Goal: Task Accomplishment & Management: Use online tool/utility

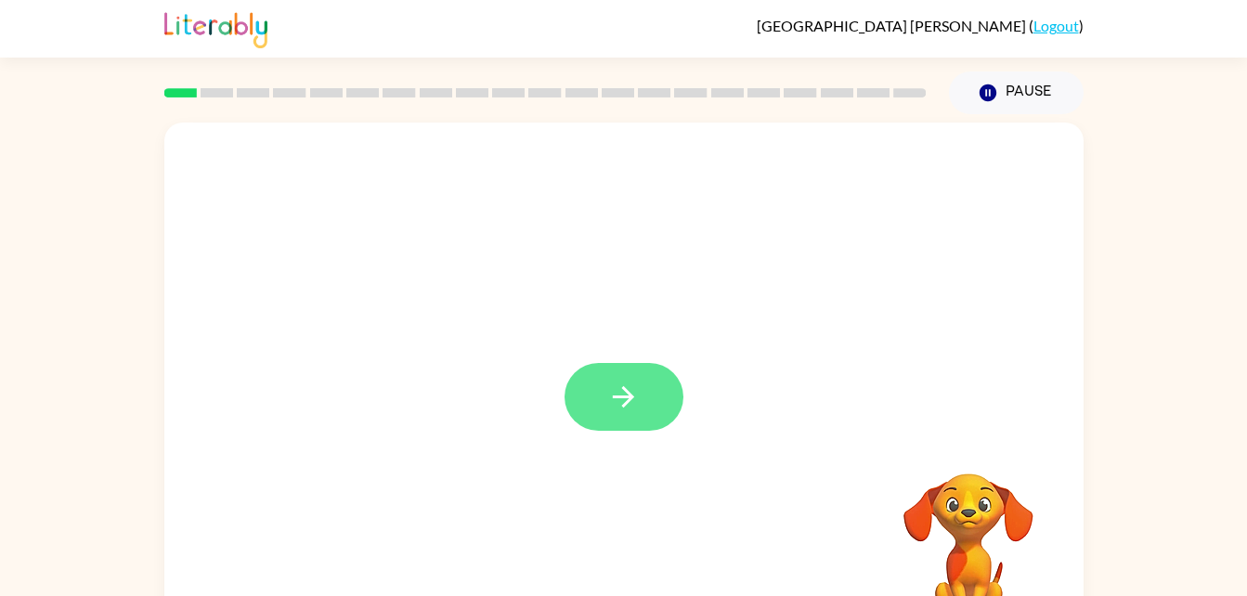
click at [634, 399] on icon "button" at bounding box center [623, 397] width 33 height 33
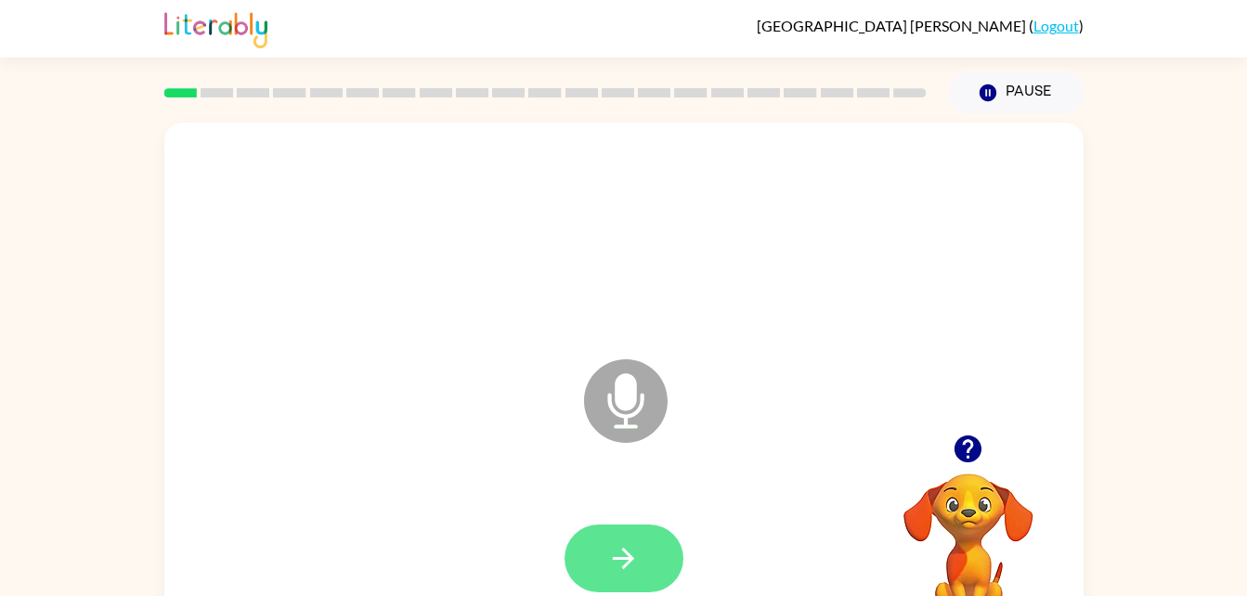
click at [645, 549] on button "button" at bounding box center [624, 559] width 119 height 68
click at [624, 579] on button "button" at bounding box center [624, 559] width 119 height 68
click at [645, 541] on button "button" at bounding box center [624, 559] width 119 height 68
click at [643, 557] on button "button" at bounding box center [624, 559] width 119 height 68
click at [664, 554] on button "button" at bounding box center [624, 559] width 119 height 68
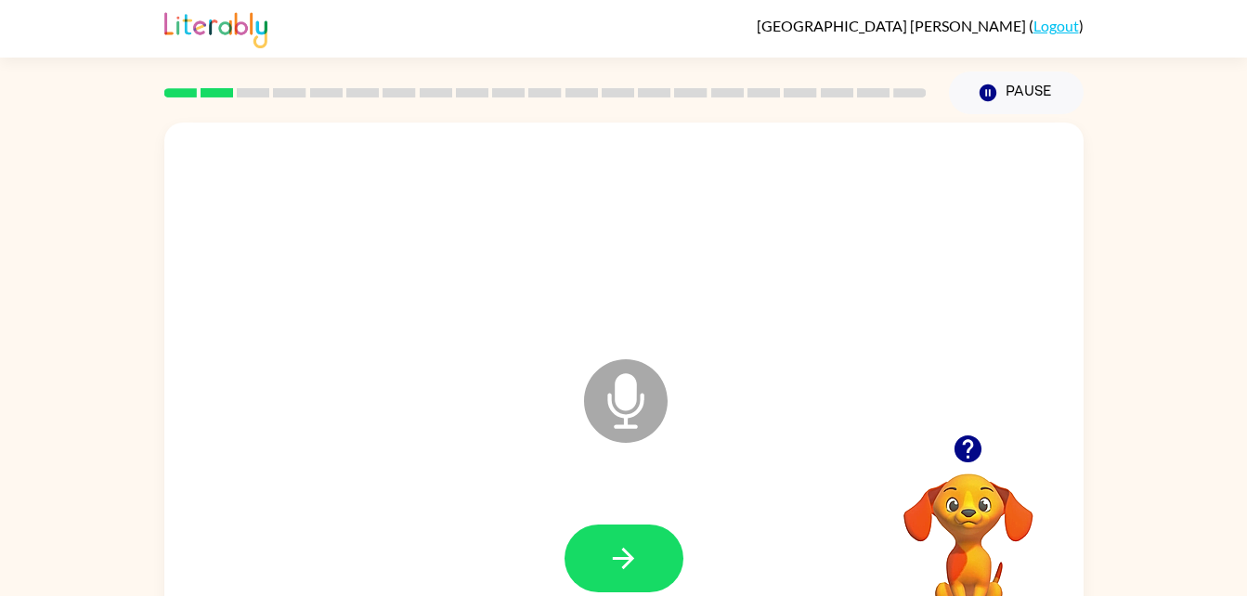
click at [976, 458] on icon "button" at bounding box center [968, 449] width 27 height 27
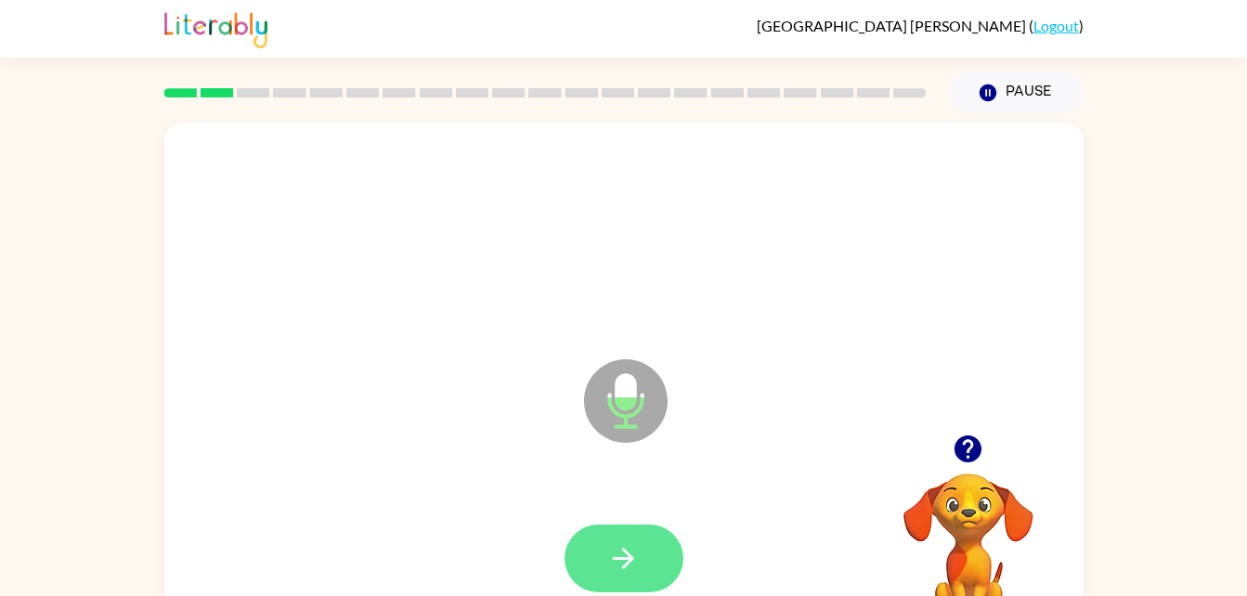
click at [637, 544] on icon "button" at bounding box center [623, 558] width 33 height 33
click at [621, 525] on button "button" at bounding box center [624, 559] width 119 height 68
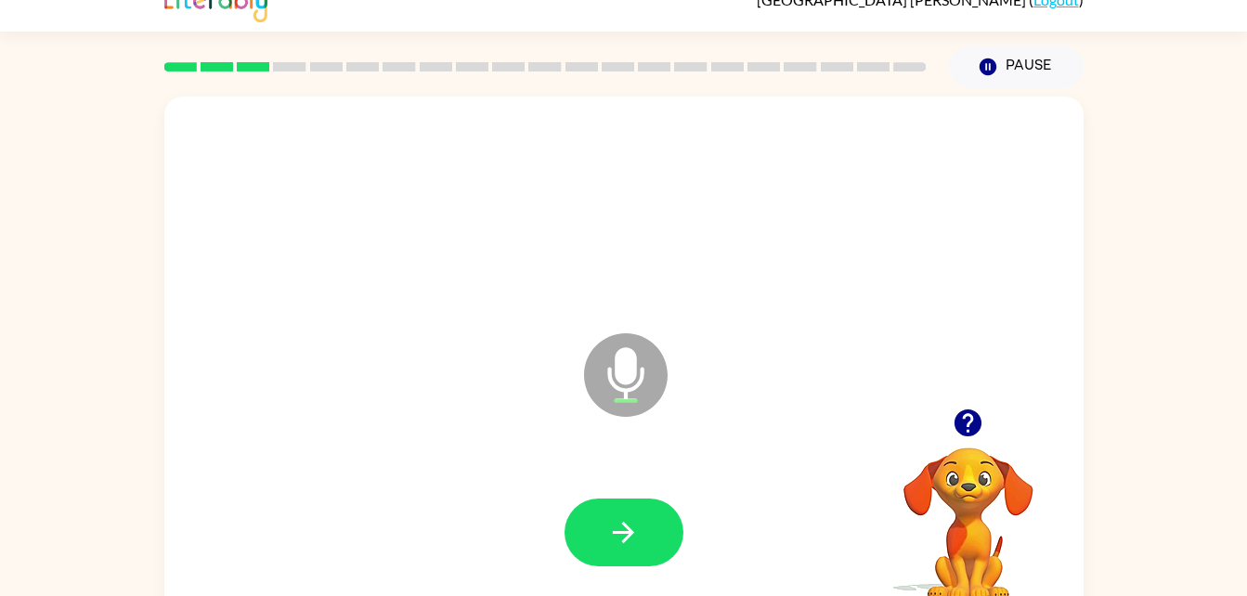
scroll to position [16, 0]
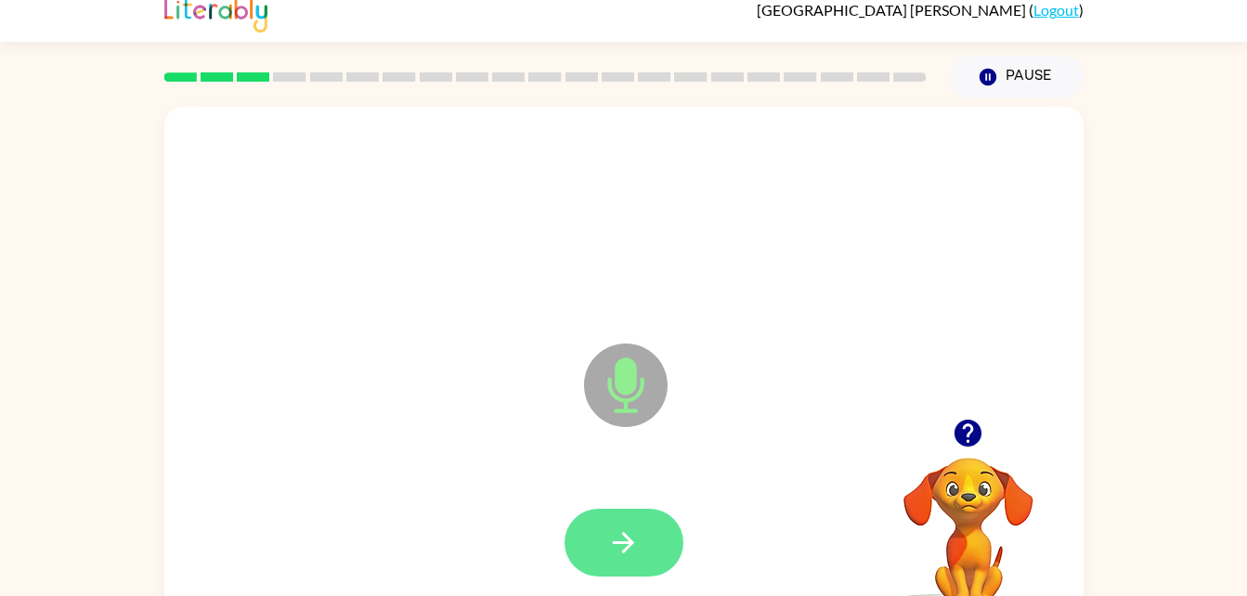
click at [619, 534] on icon "button" at bounding box center [623, 543] width 33 height 33
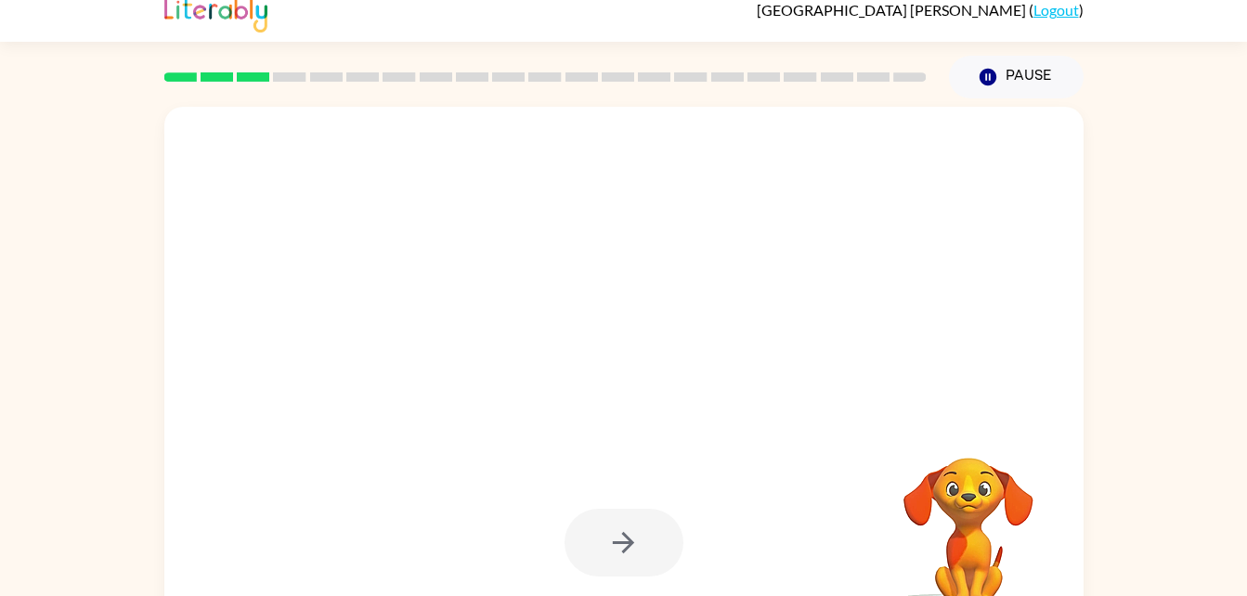
click at [1134, 57] on div "Brooklyn Vinson ( Logout ) Pause Pause Your browser must support playing .mp4 f…" at bounding box center [623, 310] width 1247 height 653
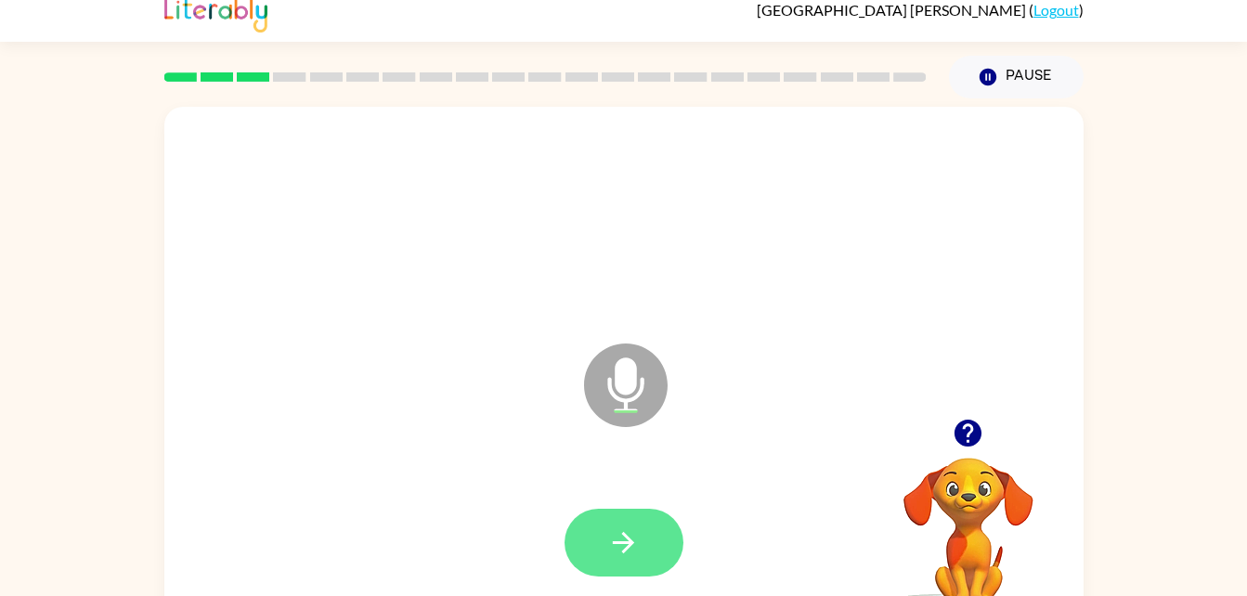
click at [644, 557] on button "button" at bounding box center [624, 543] width 119 height 68
click at [630, 531] on icon "button" at bounding box center [623, 543] width 33 height 33
click at [642, 524] on button "button" at bounding box center [624, 543] width 119 height 68
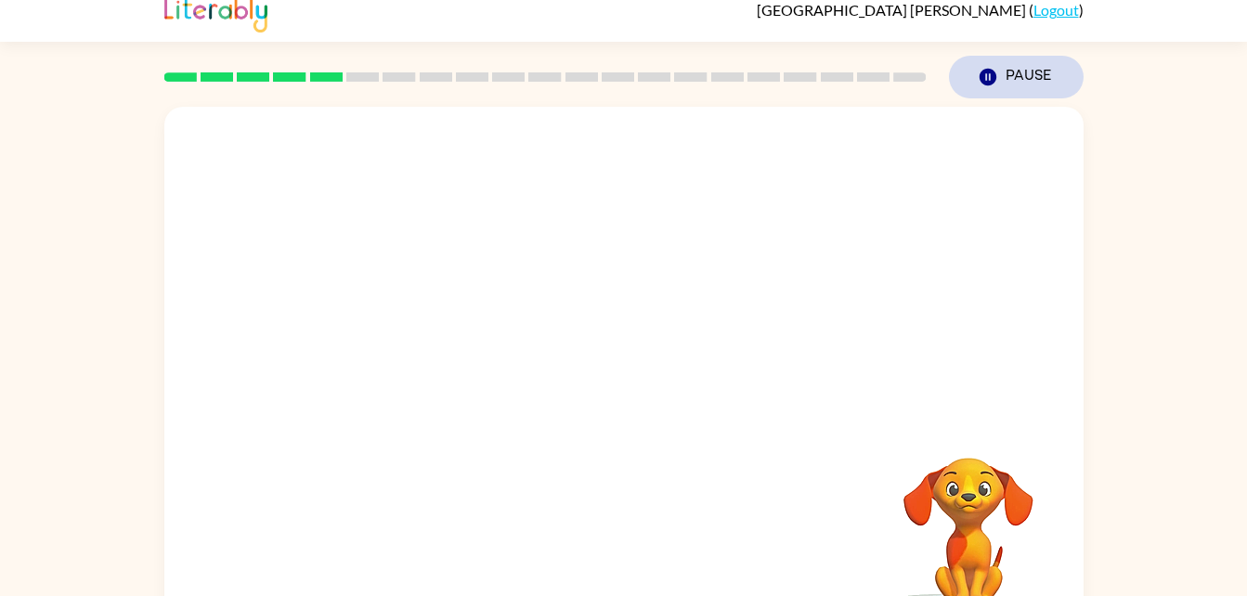
click at [982, 83] on icon "button" at bounding box center [987, 77] width 17 height 17
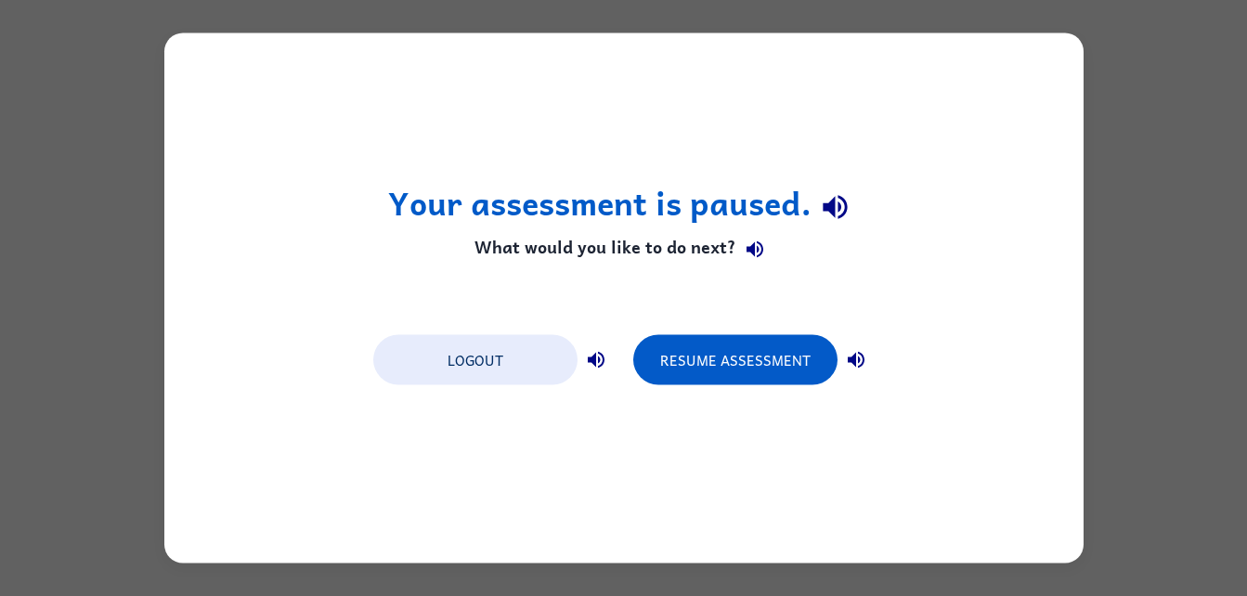
scroll to position [0, 0]
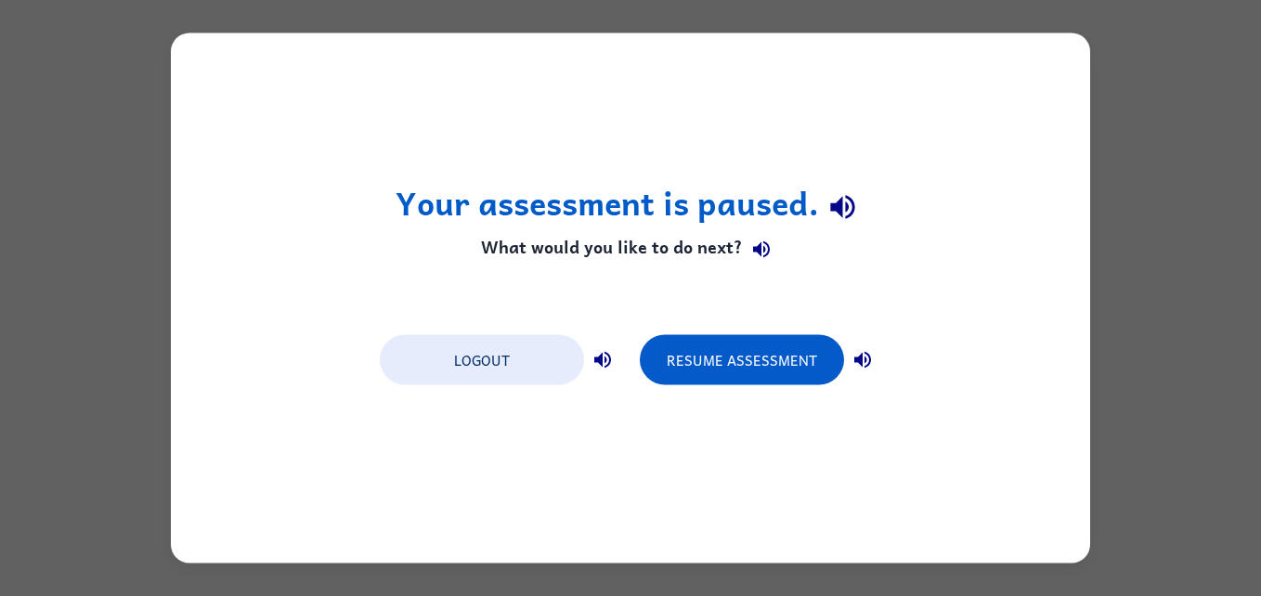
click at [1106, 48] on div "Your assessment is paused. What would you like to do next? Logout Resume Assess…" at bounding box center [630, 298] width 1261 height 596
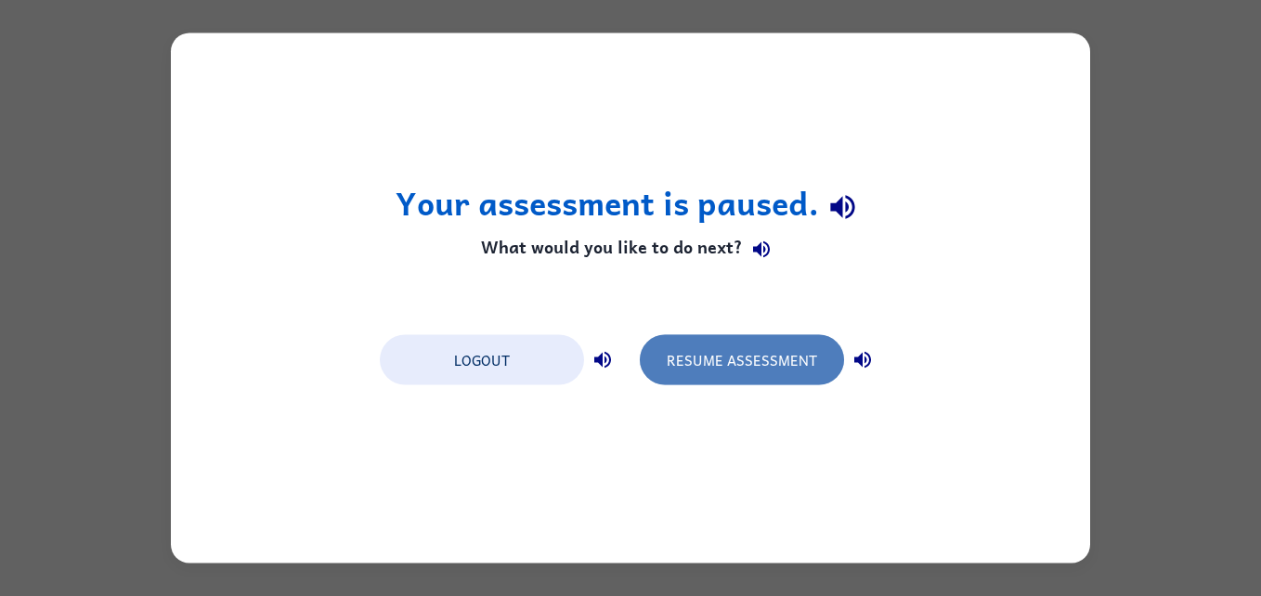
click at [701, 358] on button "Resume Assessment" at bounding box center [742, 360] width 204 height 50
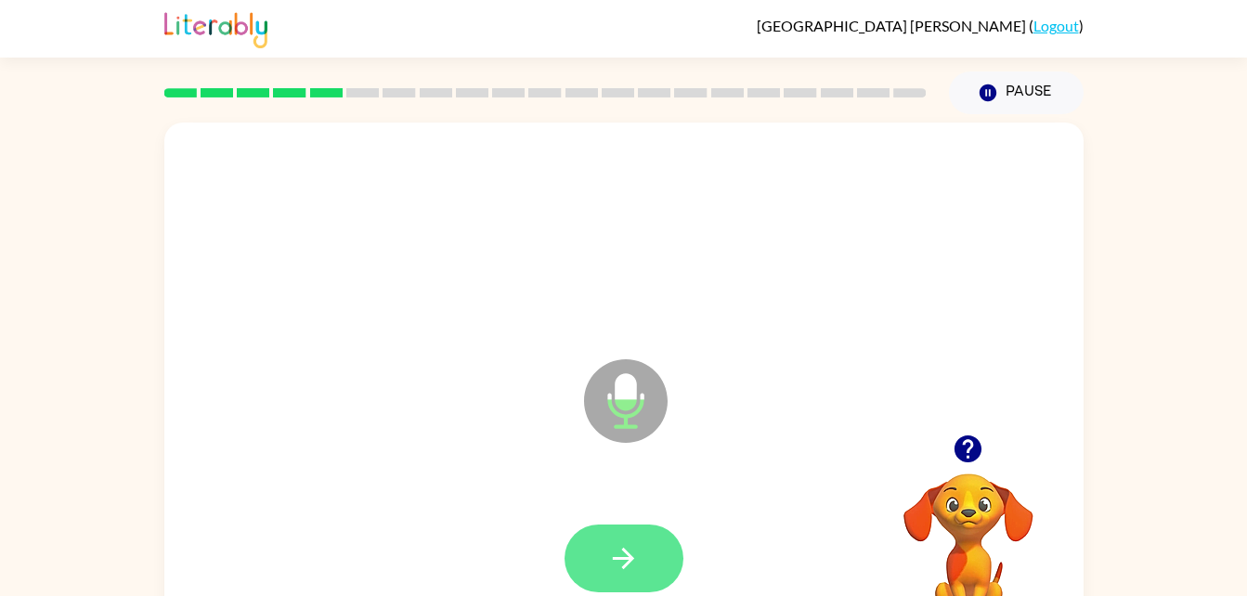
click at [646, 548] on button "button" at bounding box center [624, 559] width 119 height 68
click at [967, 456] on icon "button" at bounding box center [968, 449] width 27 height 27
click at [623, 549] on icon "button" at bounding box center [623, 558] width 21 height 21
click at [641, 559] on button "button" at bounding box center [624, 559] width 119 height 68
click at [630, 558] on icon "button" at bounding box center [623, 558] width 21 height 21
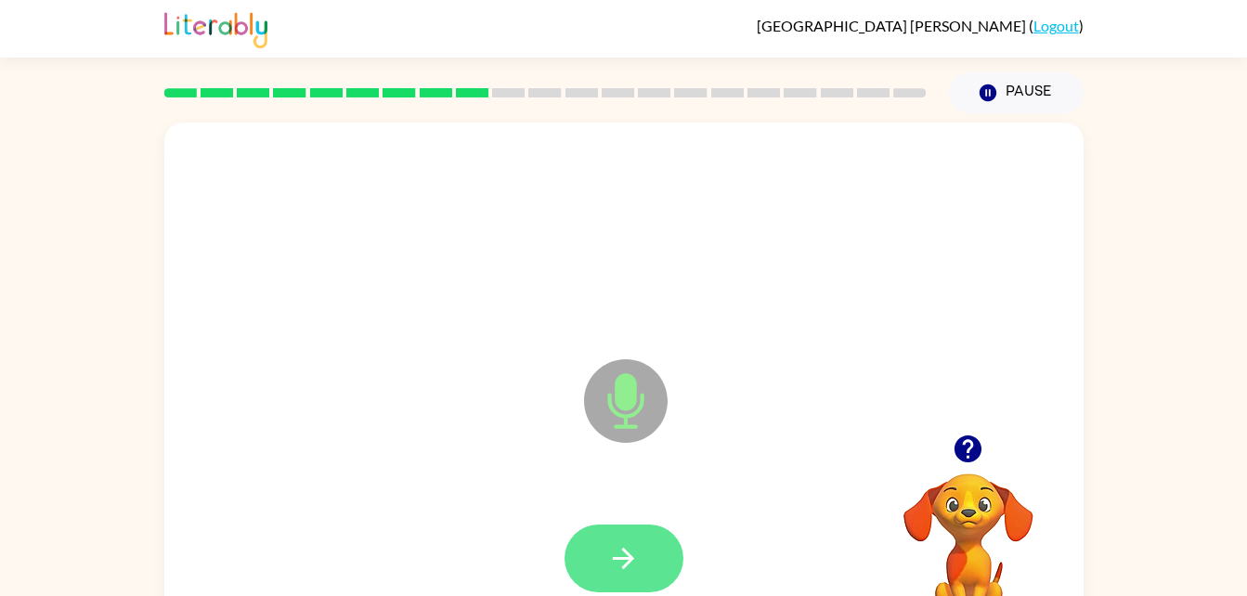
click at [633, 554] on icon "button" at bounding box center [623, 558] width 33 height 33
click at [641, 540] on button "button" at bounding box center [624, 559] width 119 height 68
click at [623, 542] on icon "button" at bounding box center [623, 558] width 33 height 33
click at [616, 571] on icon "button" at bounding box center [623, 558] width 33 height 33
click at [606, 554] on button "button" at bounding box center [624, 559] width 119 height 68
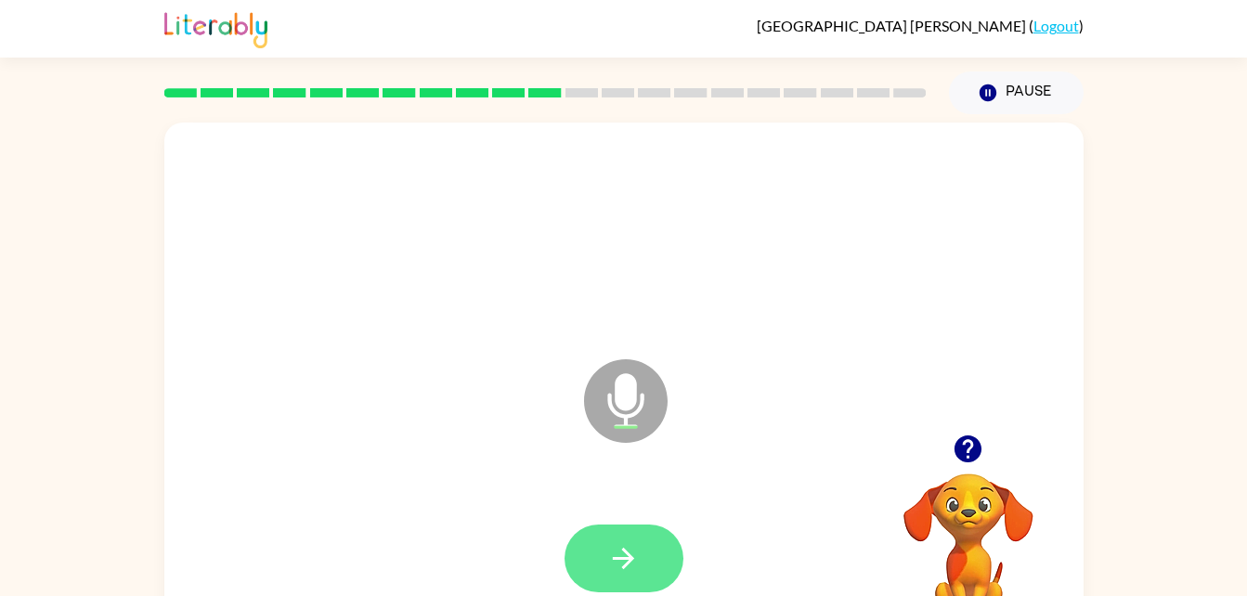
click at [597, 528] on button "button" at bounding box center [624, 559] width 119 height 68
click at [613, 536] on button "button" at bounding box center [624, 559] width 119 height 68
click at [638, 540] on button "button" at bounding box center [624, 559] width 119 height 68
click at [599, 547] on button "button" at bounding box center [624, 559] width 119 height 68
click at [619, 568] on icon "button" at bounding box center [623, 558] width 33 height 33
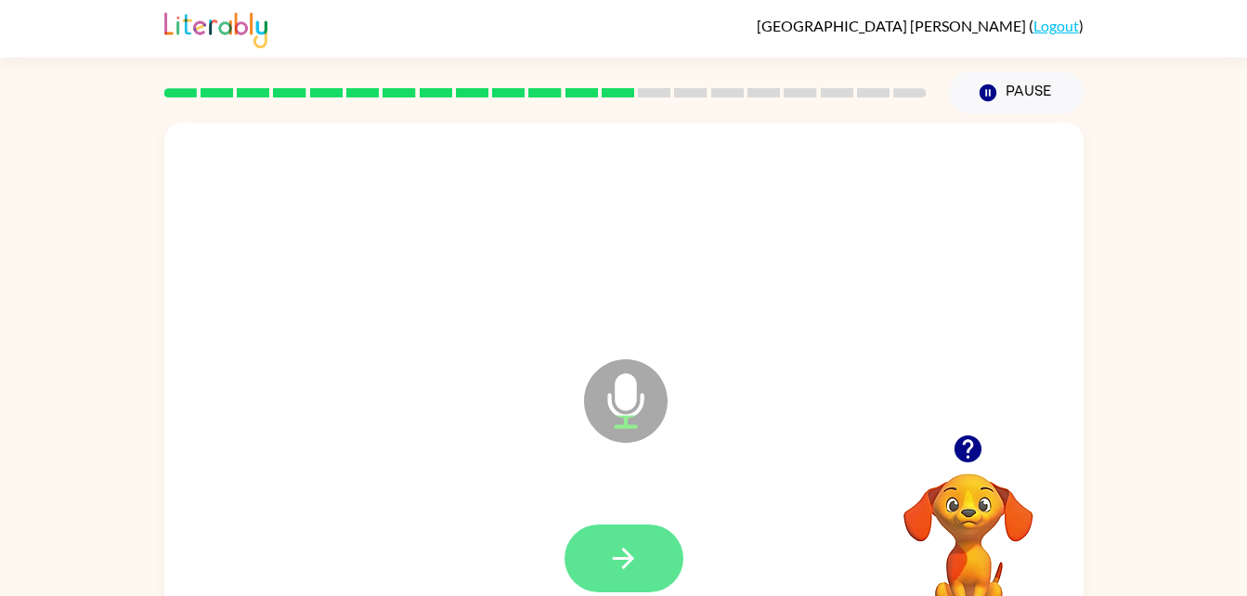
click at [597, 542] on button "button" at bounding box center [624, 559] width 119 height 68
click at [630, 556] on icon "button" at bounding box center [623, 558] width 21 height 21
click at [359, 561] on div at bounding box center [624, 559] width 882 height 152
click at [629, 566] on icon "button" at bounding box center [623, 558] width 33 height 33
click at [628, 547] on icon "button" at bounding box center [623, 558] width 33 height 33
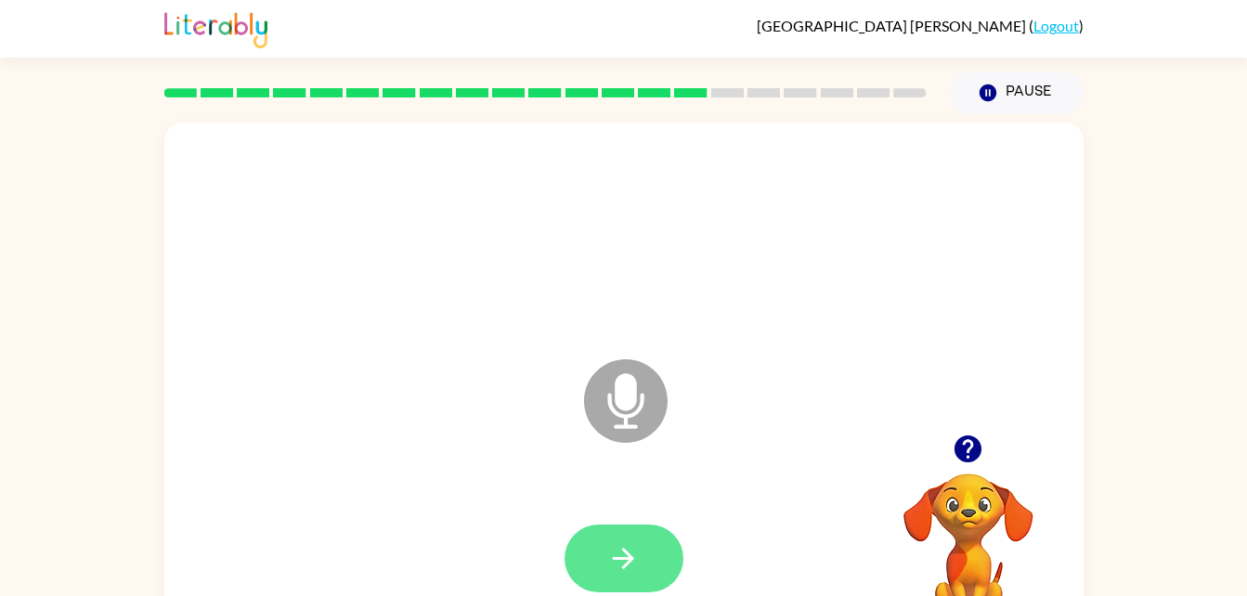
click at [606, 553] on button "button" at bounding box center [624, 559] width 119 height 68
click at [623, 543] on icon "button" at bounding box center [623, 558] width 33 height 33
click at [605, 567] on button "button" at bounding box center [624, 559] width 119 height 68
click at [631, 542] on icon "button" at bounding box center [623, 558] width 33 height 33
click at [604, 546] on button "button" at bounding box center [624, 559] width 119 height 68
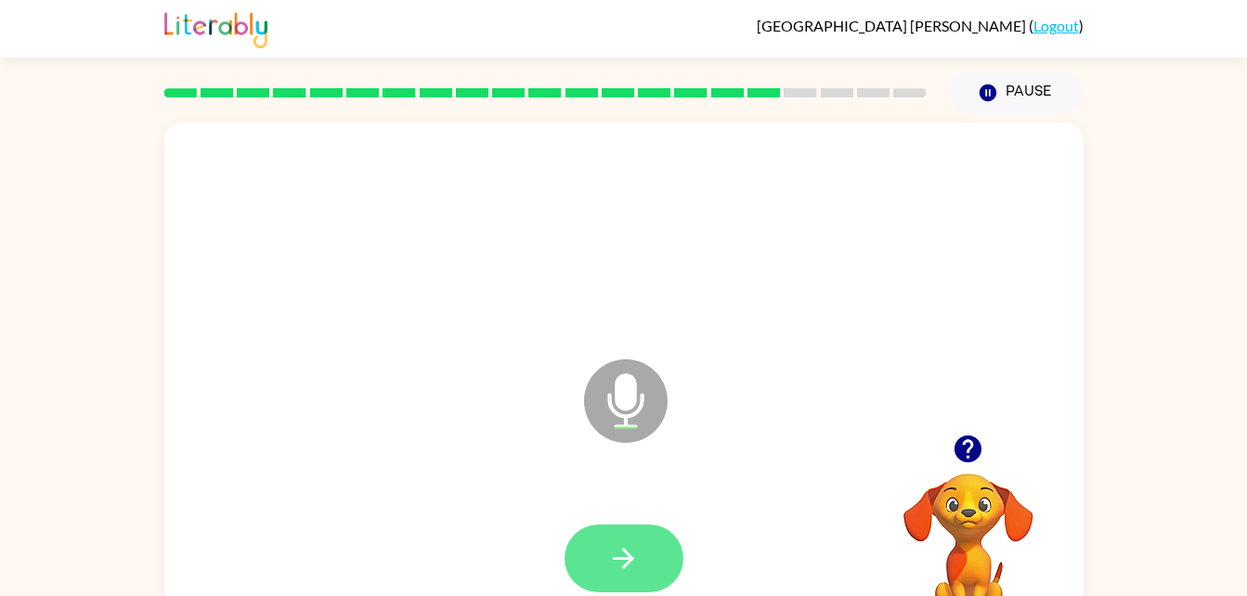
click at [625, 533] on button "button" at bounding box center [624, 559] width 119 height 68
click at [639, 554] on icon "button" at bounding box center [623, 558] width 33 height 33
click at [620, 551] on icon "button" at bounding box center [623, 558] width 33 height 33
click at [626, 552] on icon "button" at bounding box center [623, 558] width 21 height 21
click at [628, 566] on icon "button" at bounding box center [623, 558] width 33 height 33
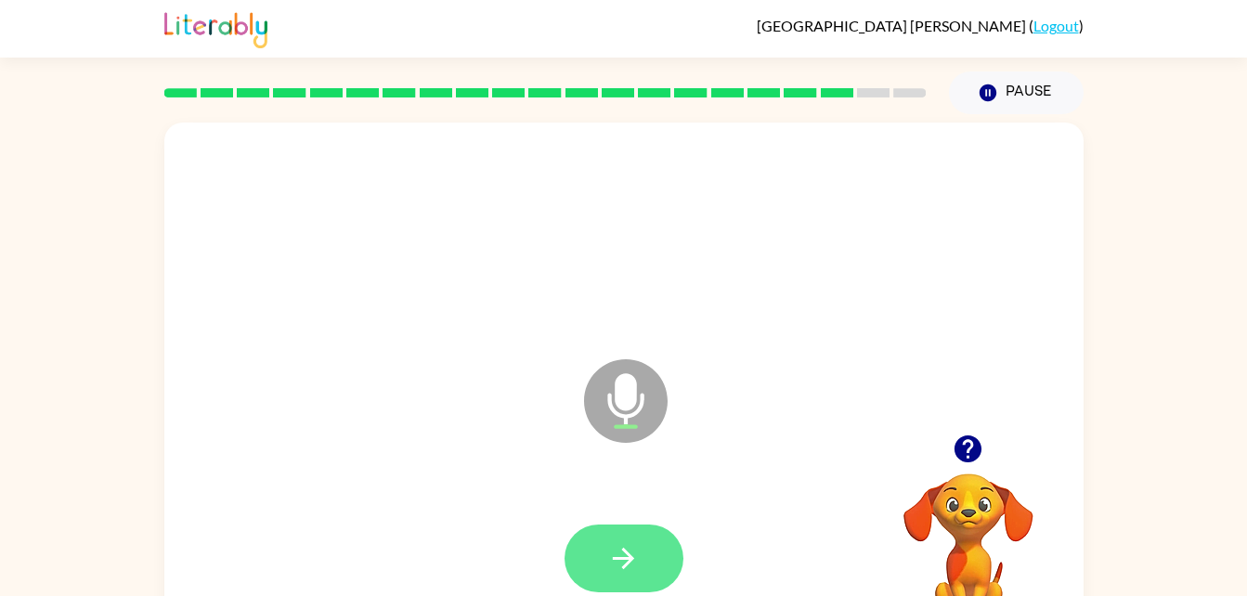
click at [647, 565] on button "button" at bounding box center [624, 559] width 119 height 68
click at [625, 557] on icon "button" at bounding box center [623, 558] width 21 height 21
click at [617, 553] on icon "button" at bounding box center [623, 558] width 33 height 33
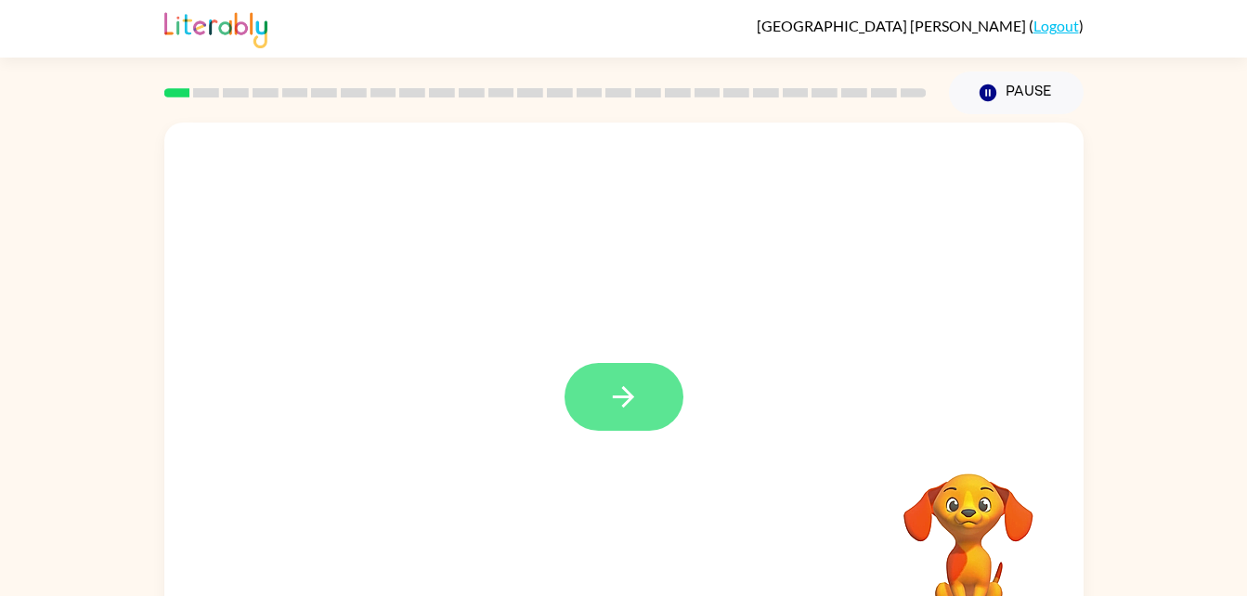
click at [607, 409] on icon "button" at bounding box center [623, 397] width 33 height 33
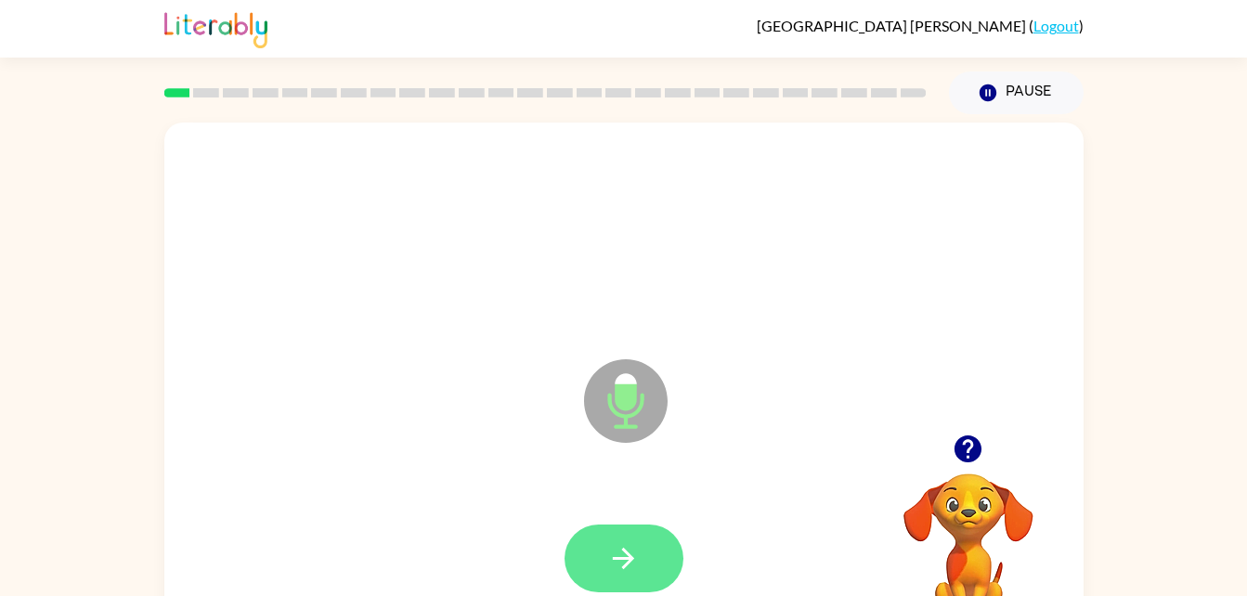
click at [622, 553] on icon "button" at bounding box center [623, 558] width 33 height 33
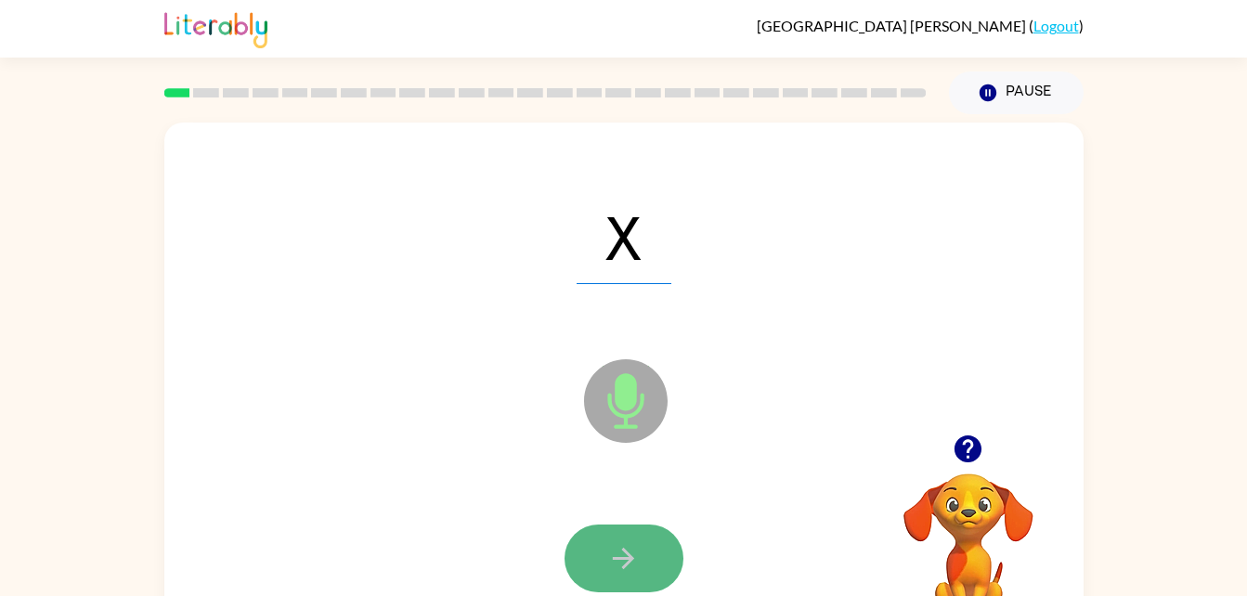
click at [632, 573] on icon "button" at bounding box center [623, 558] width 33 height 33
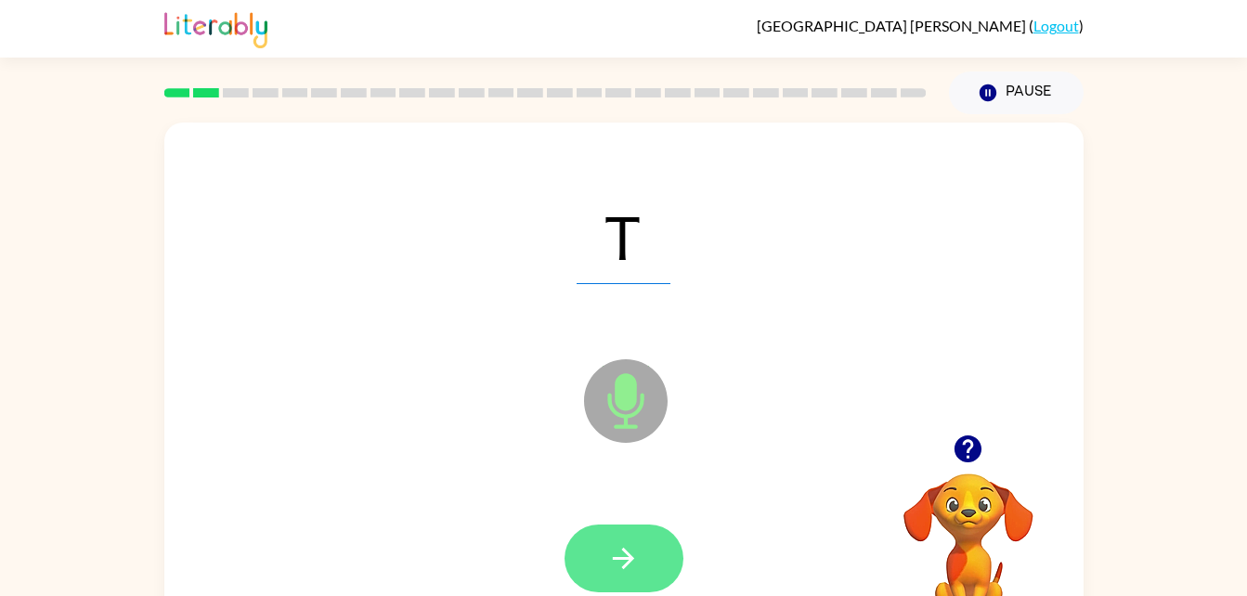
click at [609, 539] on button "button" at bounding box center [624, 559] width 119 height 68
click at [584, 545] on button "button" at bounding box center [624, 559] width 119 height 68
click at [590, 554] on button "button" at bounding box center [624, 559] width 119 height 68
click at [612, 565] on icon "button" at bounding box center [623, 558] width 33 height 33
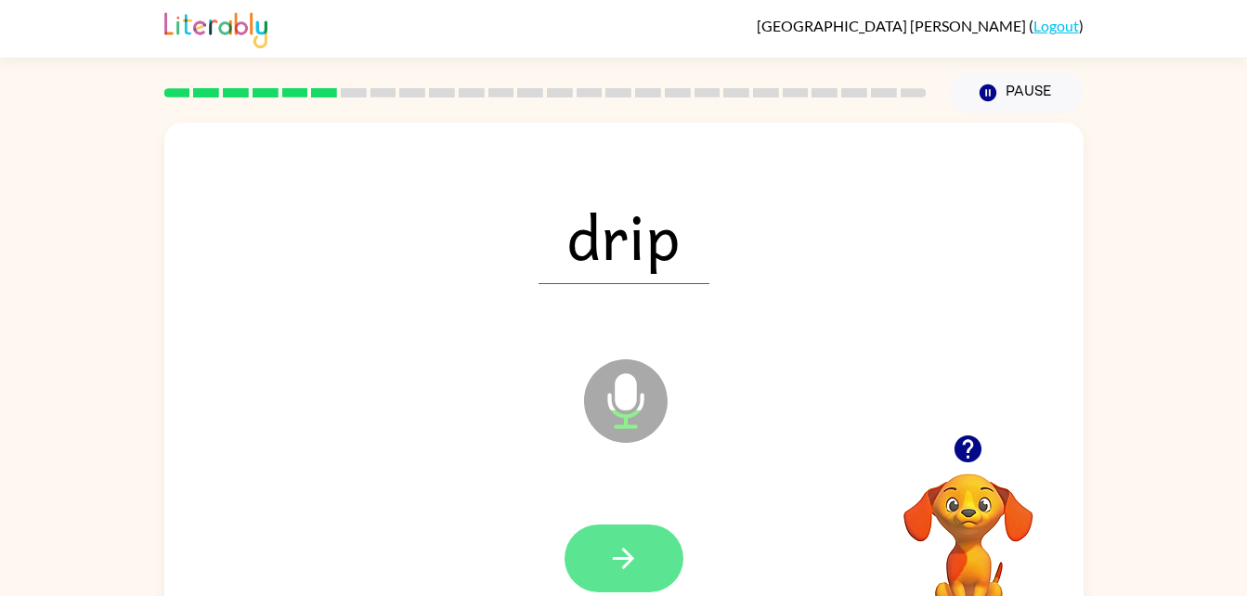
click at [644, 536] on button "button" at bounding box center [624, 559] width 119 height 68
click at [638, 525] on button "button" at bounding box center [624, 559] width 119 height 68
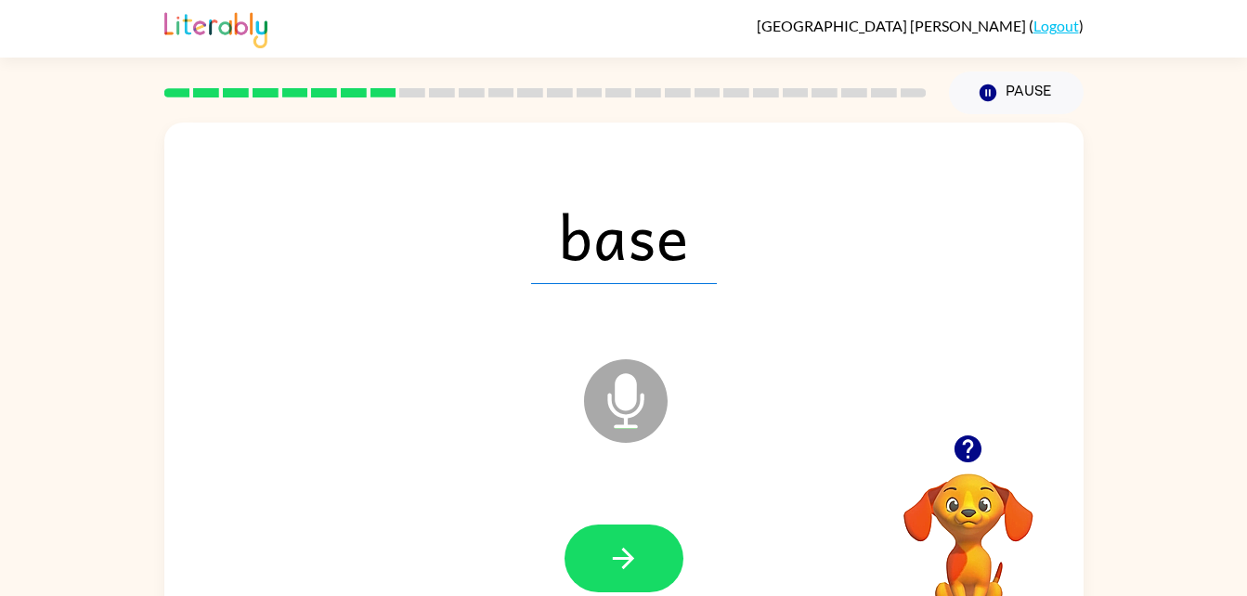
click at [952, 469] on div at bounding box center [969, 448] width 186 height 47
click at [959, 449] on icon "button" at bounding box center [968, 449] width 27 height 27
click at [595, 553] on button "button" at bounding box center [624, 559] width 119 height 68
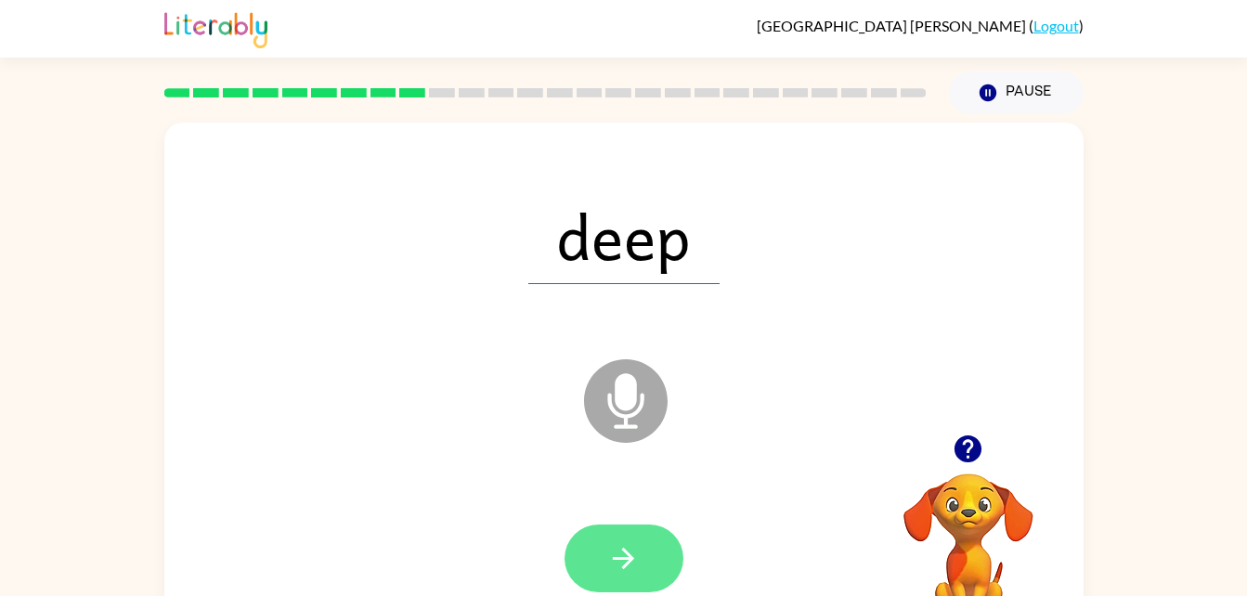
click at [638, 548] on icon "button" at bounding box center [623, 558] width 33 height 33
click at [613, 570] on icon "button" at bounding box center [623, 558] width 33 height 33
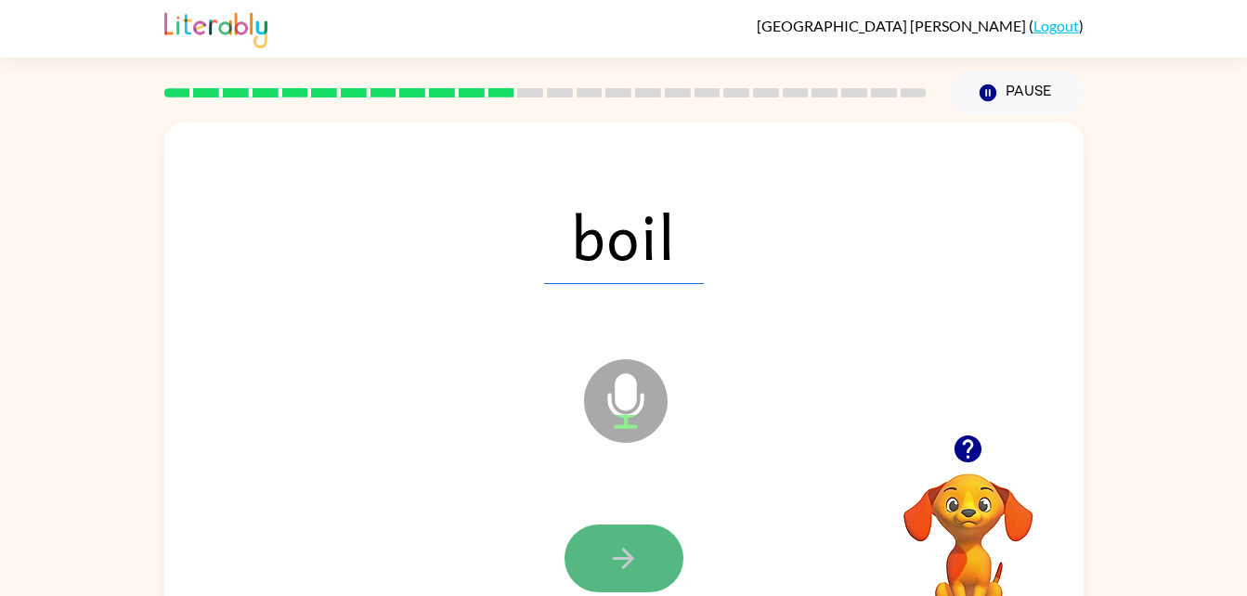
click at [630, 587] on button "button" at bounding box center [624, 559] width 119 height 68
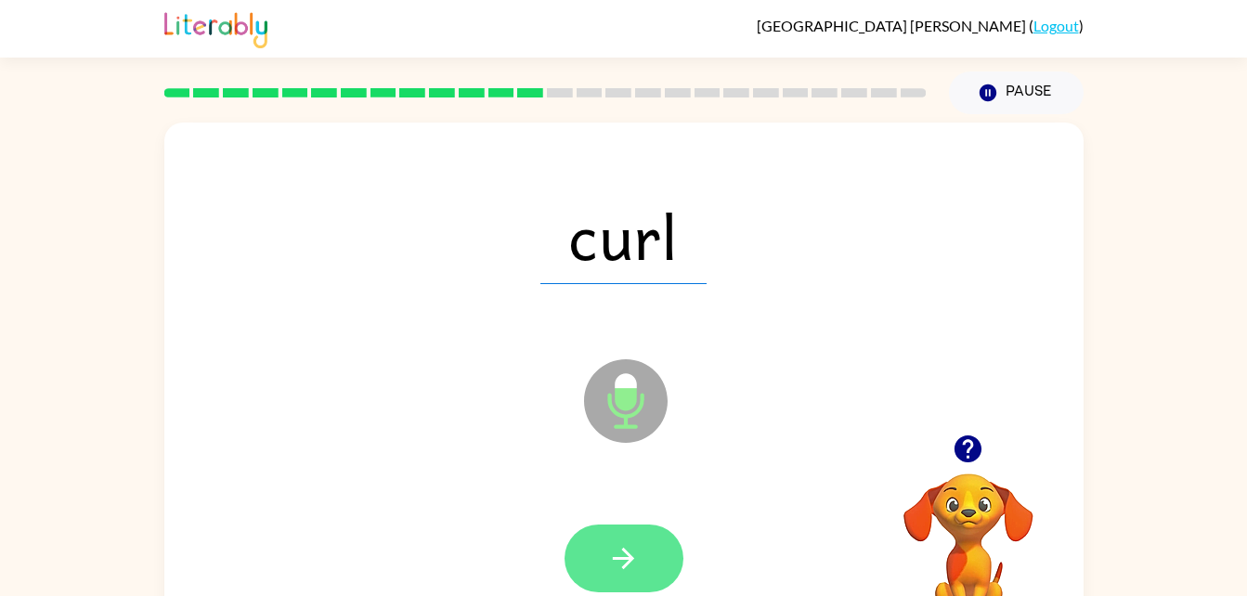
click at [646, 546] on button "button" at bounding box center [624, 559] width 119 height 68
click at [642, 548] on button "button" at bounding box center [624, 559] width 119 height 68
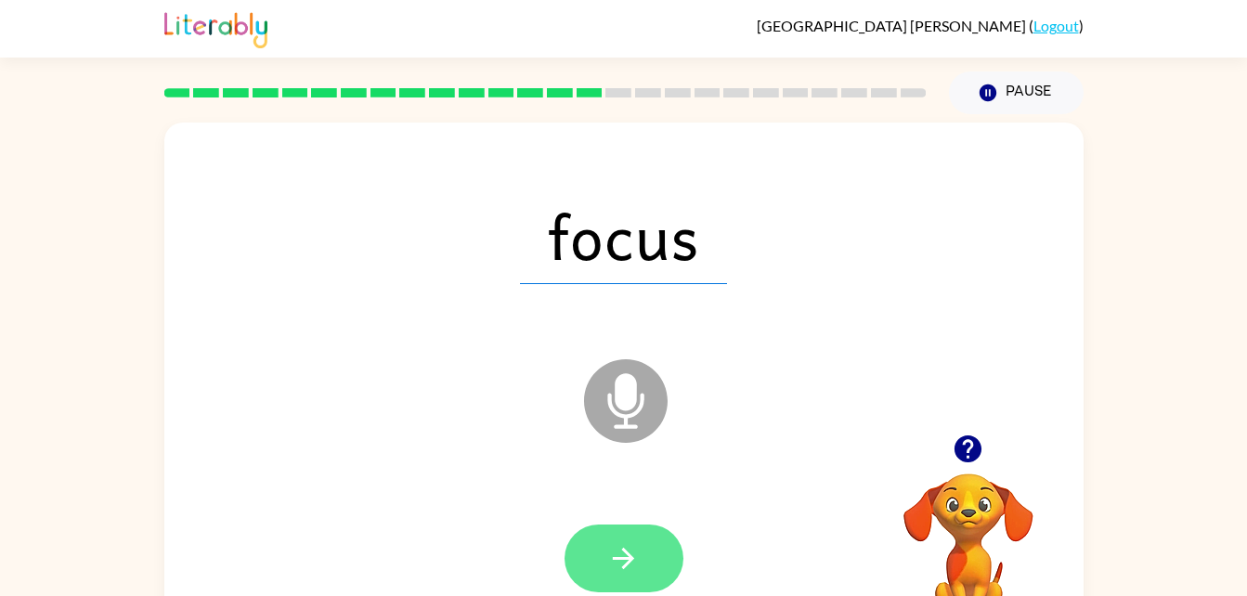
click at [631, 572] on icon "button" at bounding box center [623, 558] width 33 height 33
click at [612, 584] on button "button" at bounding box center [624, 559] width 119 height 68
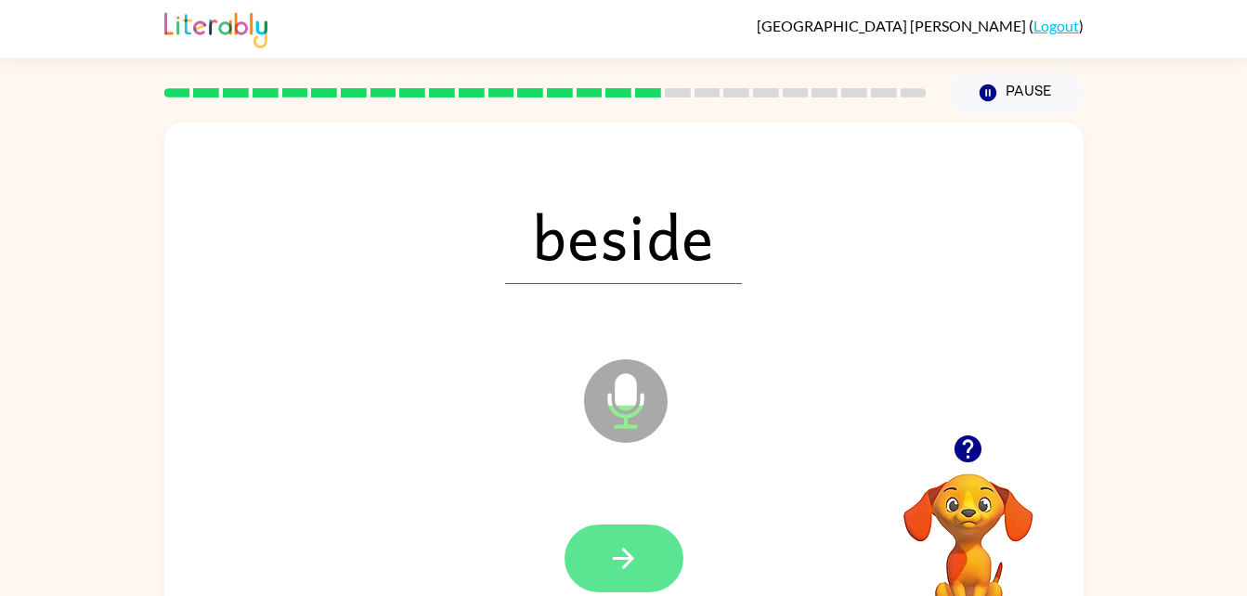
click at [633, 552] on icon "button" at bounding box center [623, 558] width 33 height 33
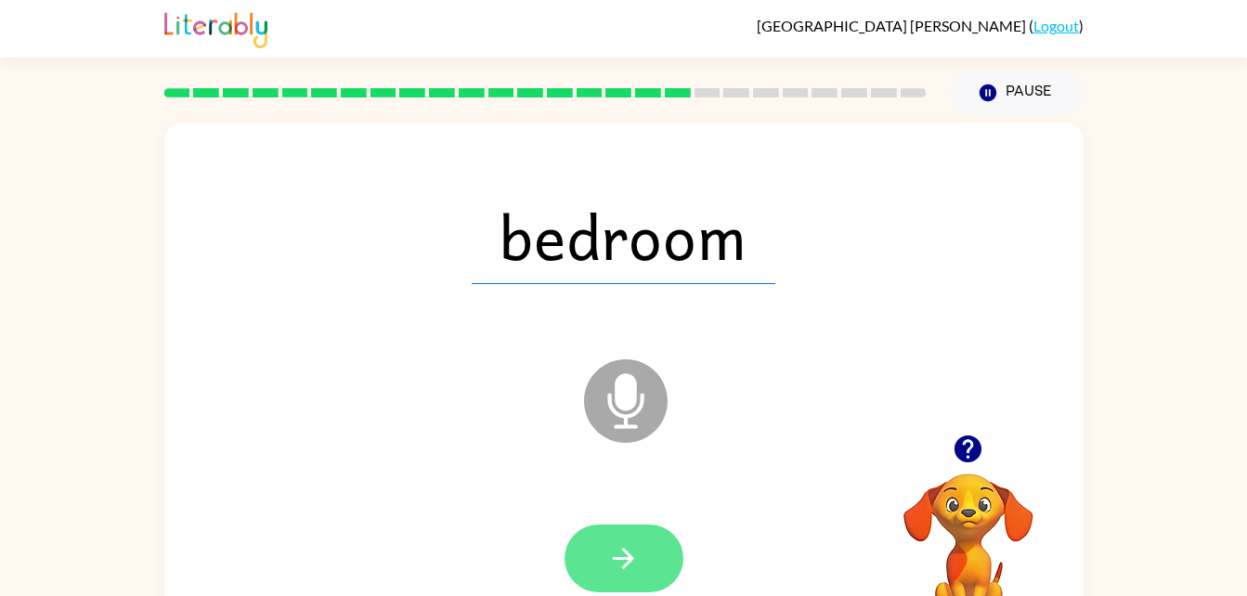
click at [643, 570] on button "button" at bounding box center [624, 559] width 119 height 68
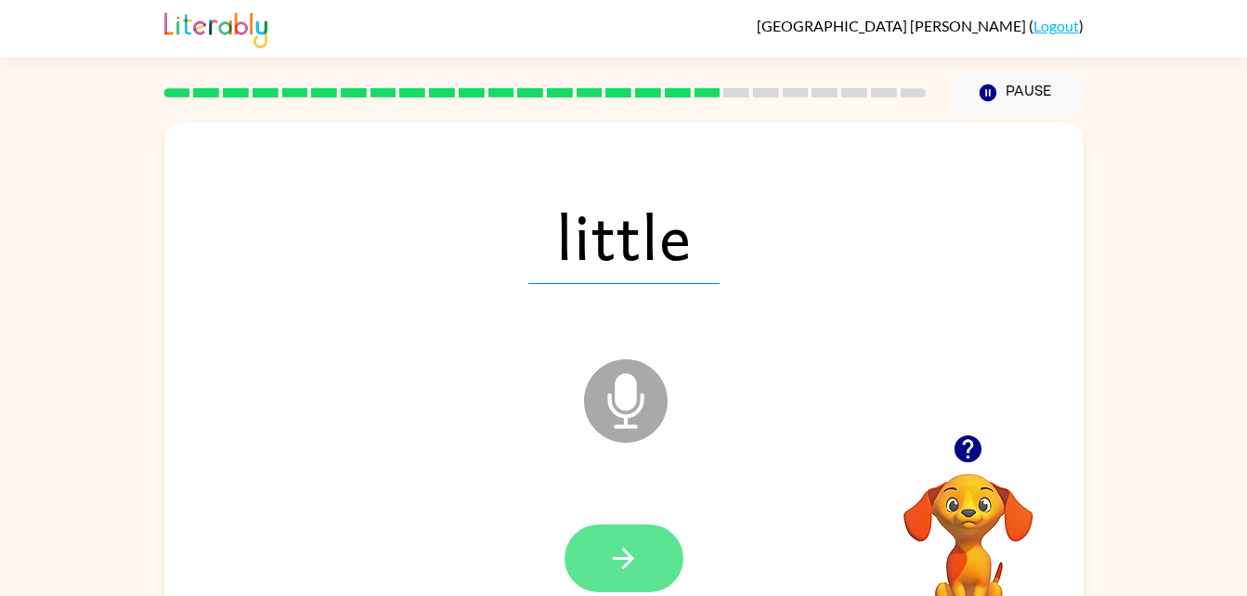
click at [631, 540] on button "button" at bounding box center [624, 559] width 119 height 68
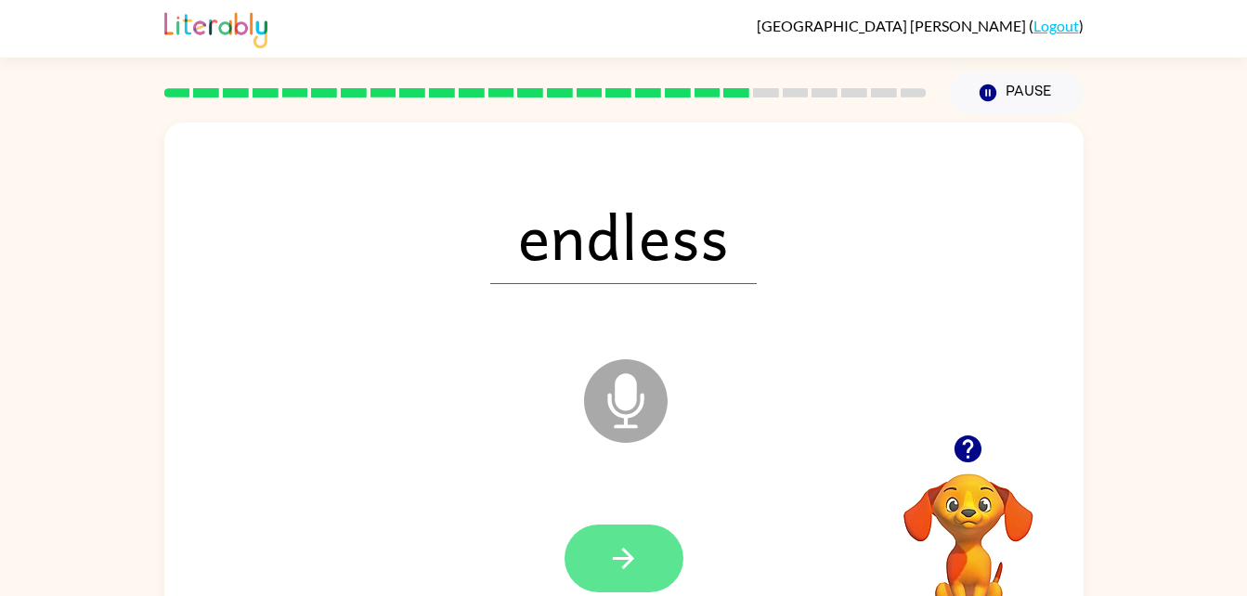
click at [652, 533] on button "button" at bounding box center [624, 559] width 119 height 68
click at [627, 549] on icon "button" at bounding box center [623, 558] width 33 height 33
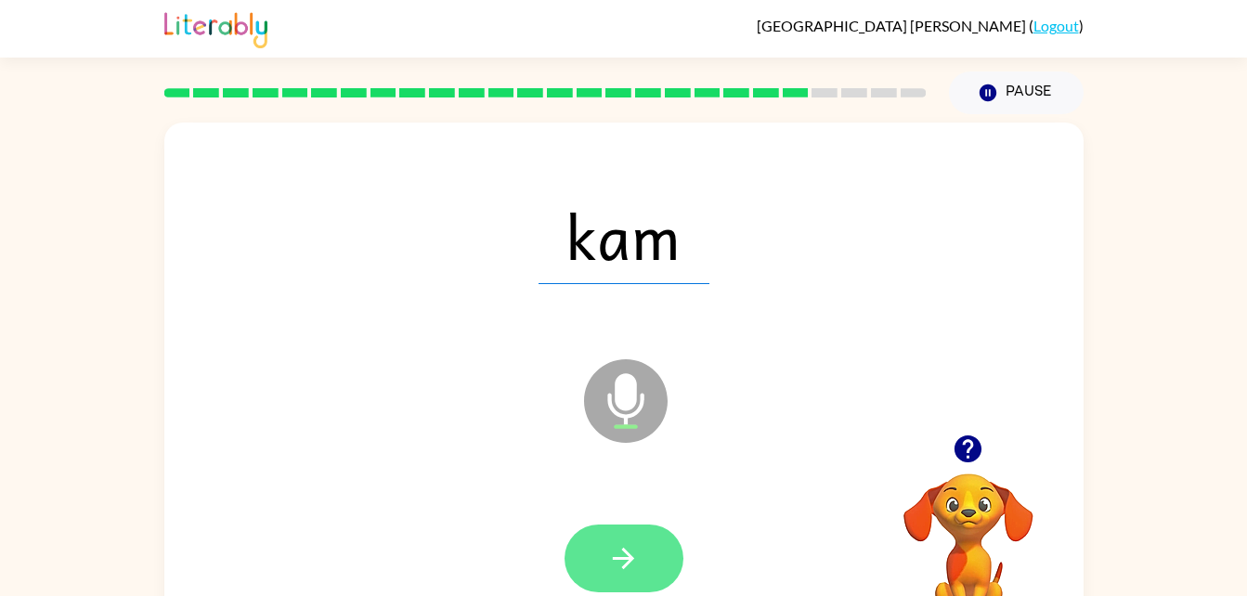
click at [622, 525] on button "button" at bounding box center [624, 559] width 119 height 68
click at [607, 579] on button "button" at bounding box center [624, 559] width 119 height 68
click at [641, 554] on button "button" at bounding box center [624, 559] width 119 height 68
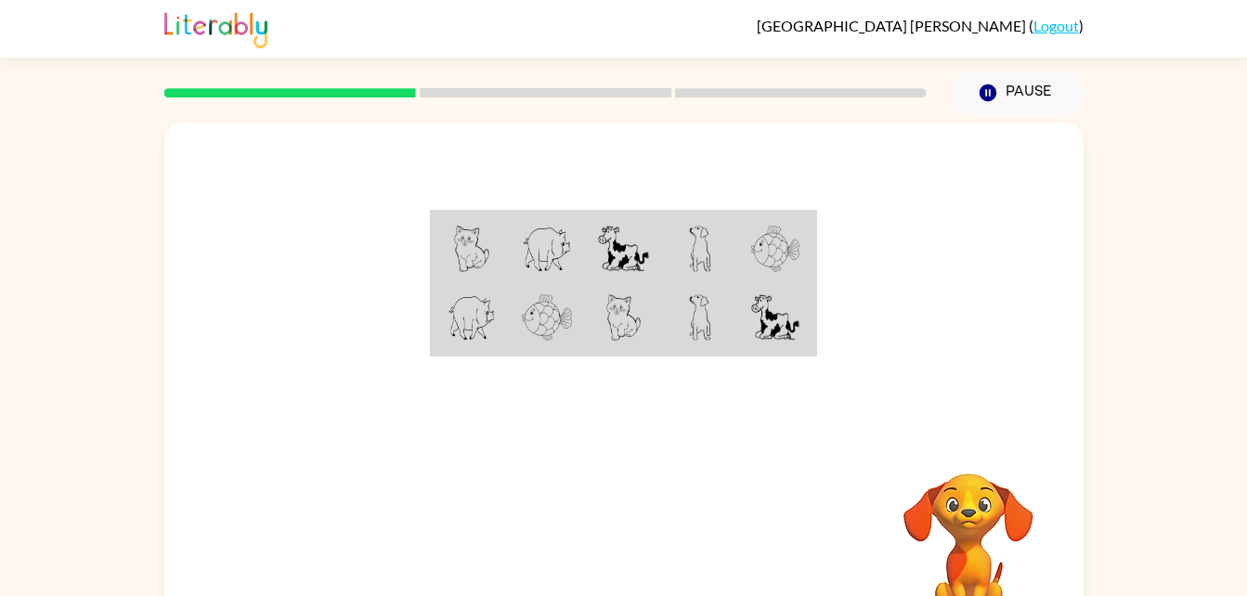
click at [488, 259] on img at bounding box center [471, 249] width 35 height 46
click at [497, 246] on td at bounding box center [471, 249] width 76 height 72
click at [471, 254] on img at bounding box center [471, 249] width 35 height 46
click at [775, 315] on img at bounding box center [775, 317] width 48 height 46
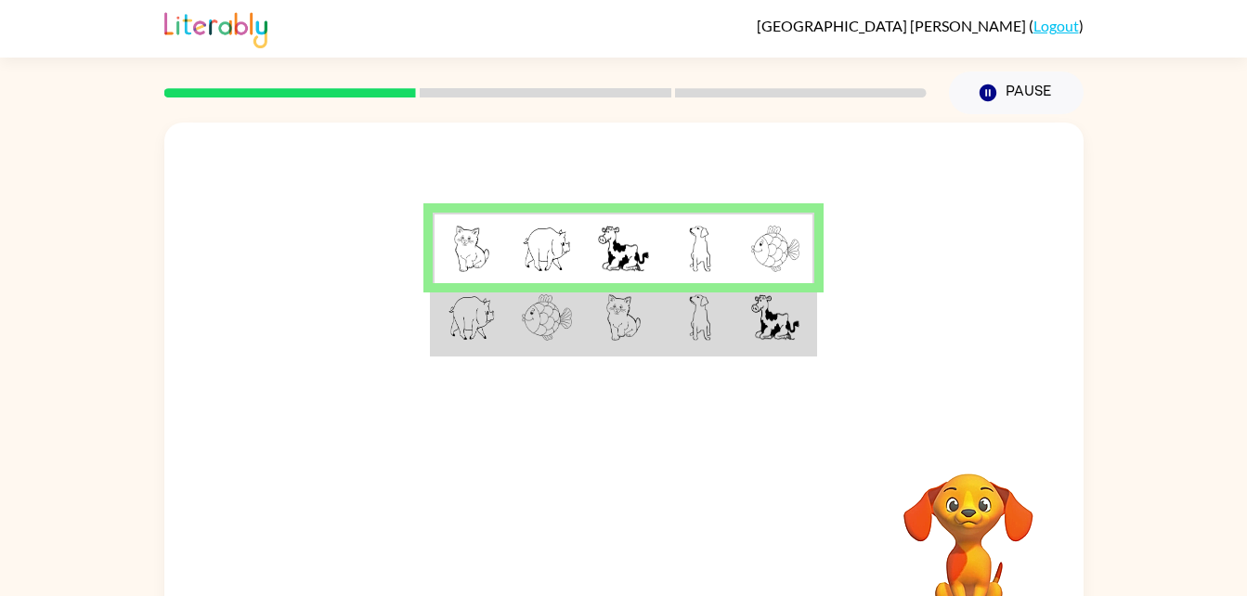
click at [527, 86] on div at bounding box center [545, 92] width 785 height 65
click at [770, 334] on img at bounding box center [775, 317] width 48 height 46
click at [762, 334] on img at bounding box center [775, 317] width 48 height 46
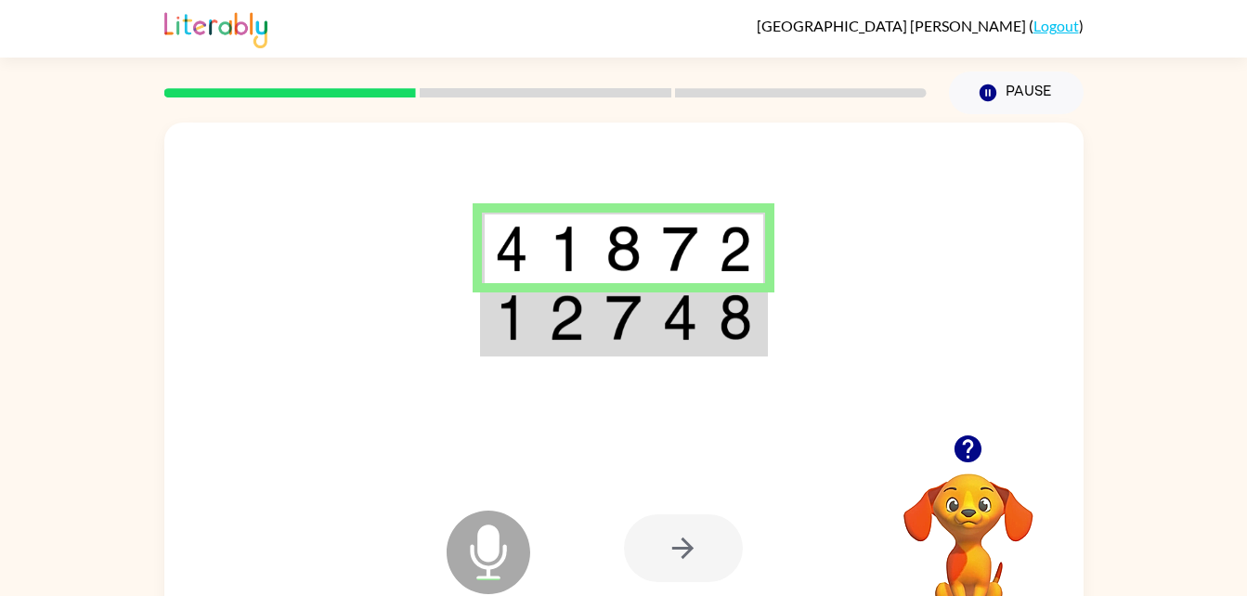
click at [748, 318] on img at bounding box center [735, 317] width 33 height 46
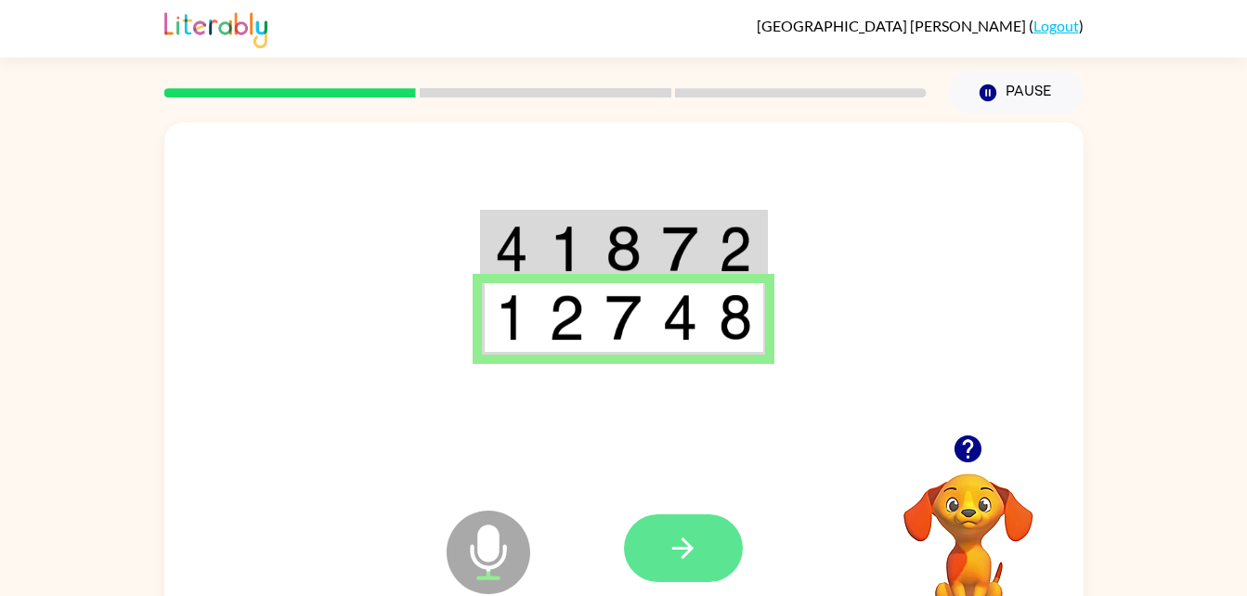
click at [699, 542] on button "button" at bounding box center [683, 548] width 119 height 68
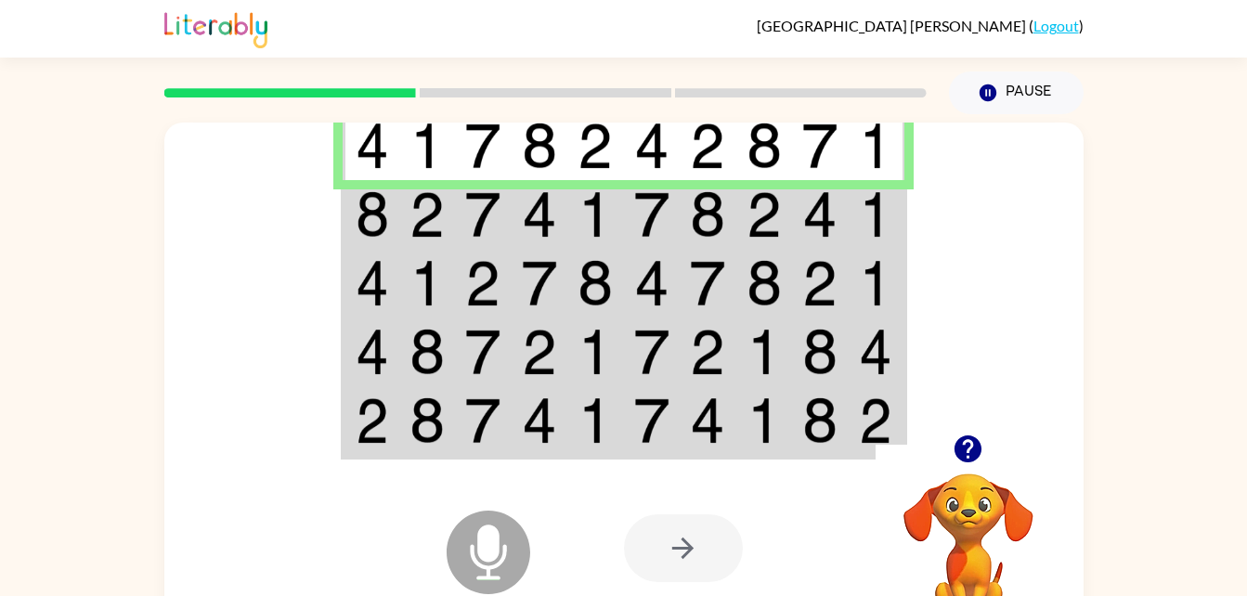
click at [769, 178] on td at bounding box center [764, 146] width 57 height 72
click at [752, 222] on img at bounding box center [764, 214] width 35 height 46
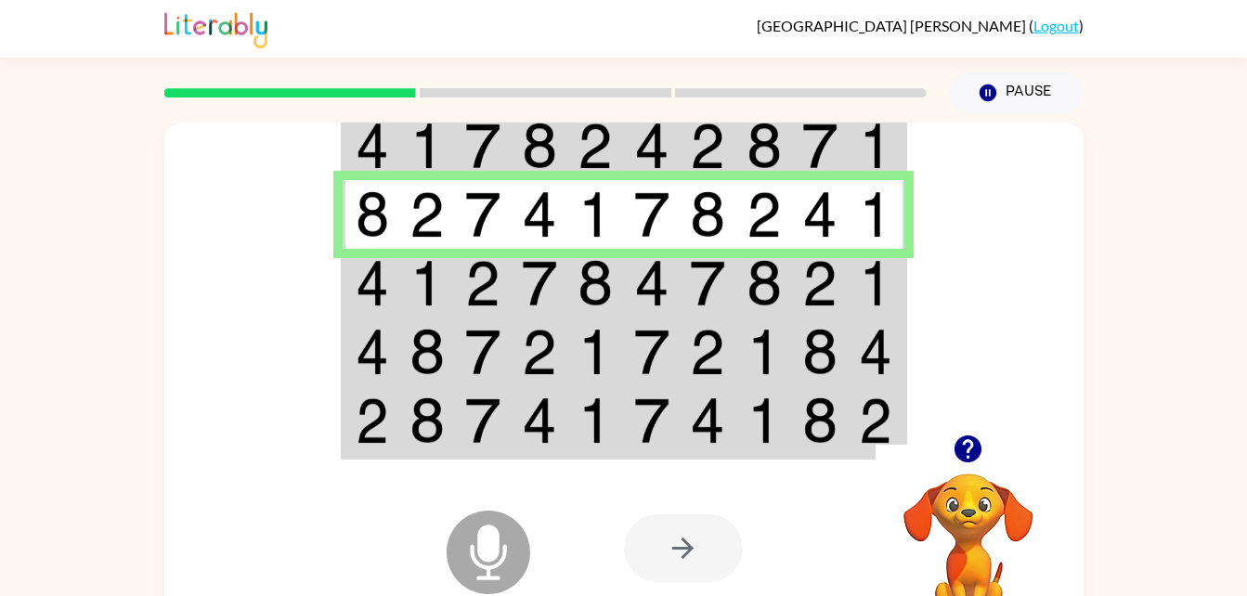
click at [723, 270] on img at bounding box center [707, 283] width 35 height 46
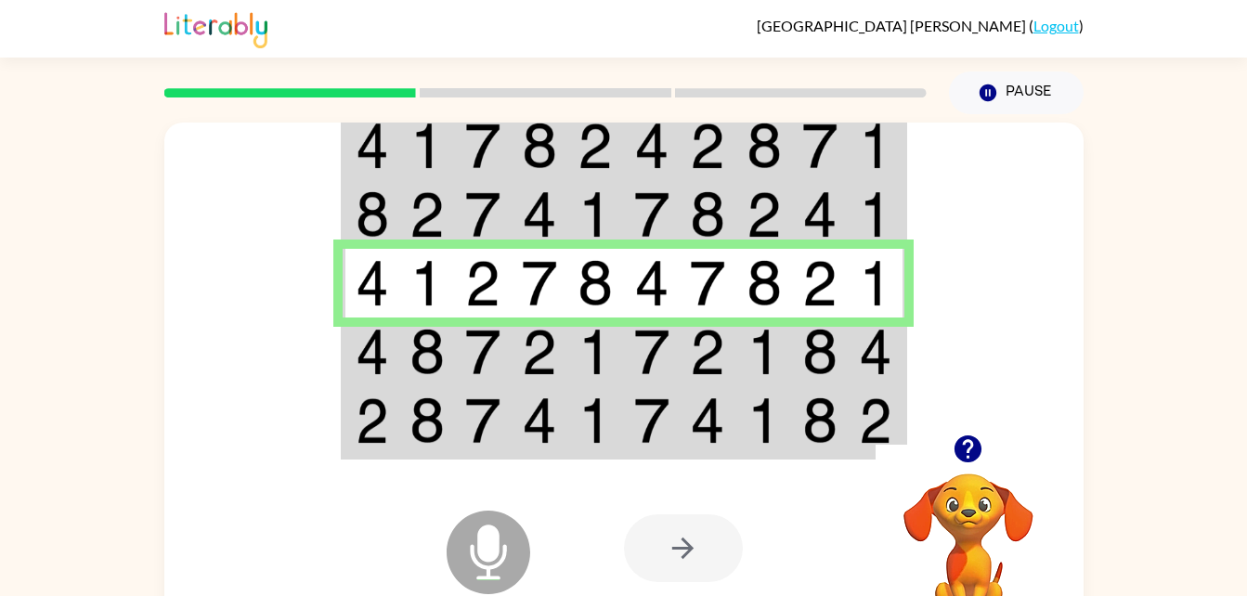
click at [864, 357] on img at bounding box center [875, 352] width 33 height 46
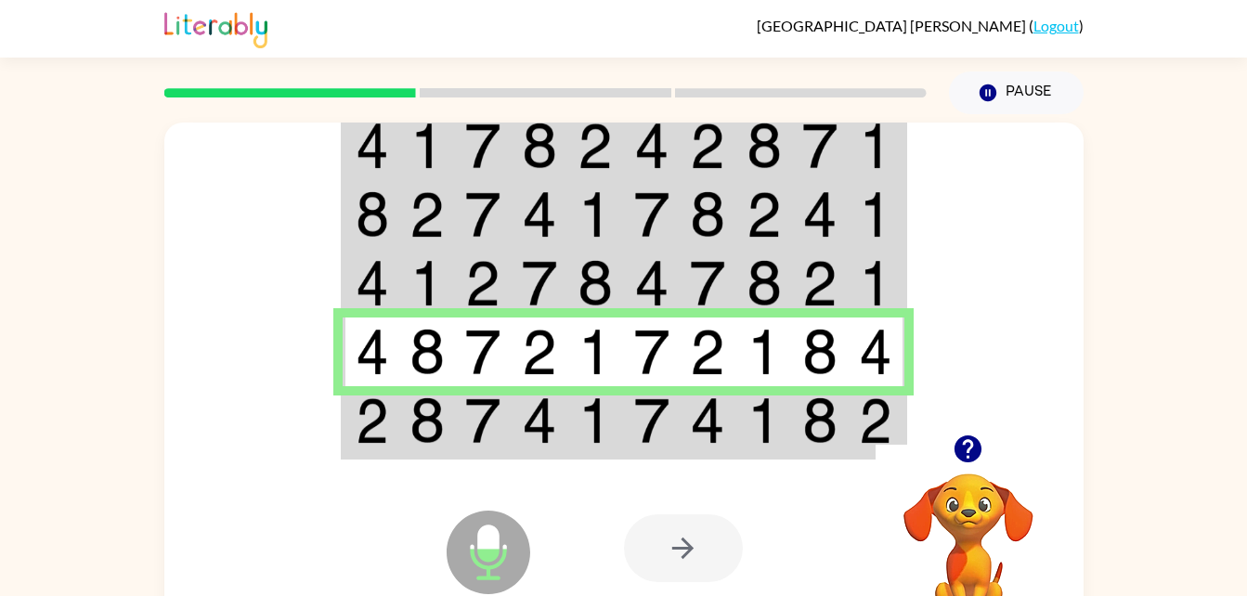
click at [897, 421] on td at bounding box center [877, 422] width 57 height 72
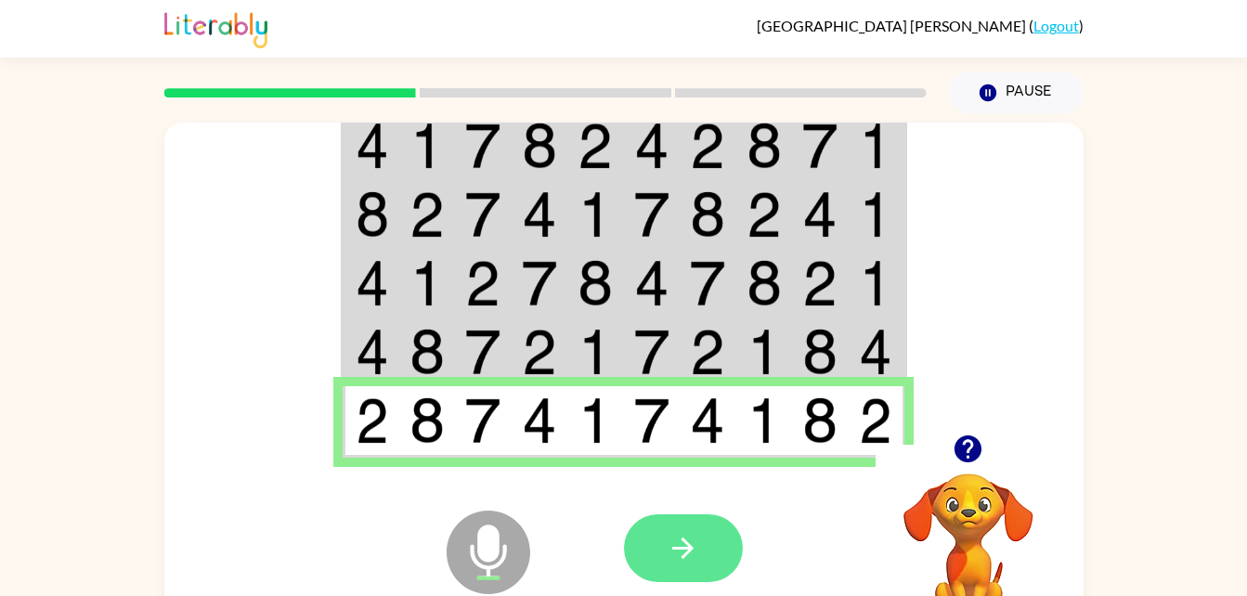
click at [679, 527] on button "button" at bounding box center [683, 548] width 119 height 68
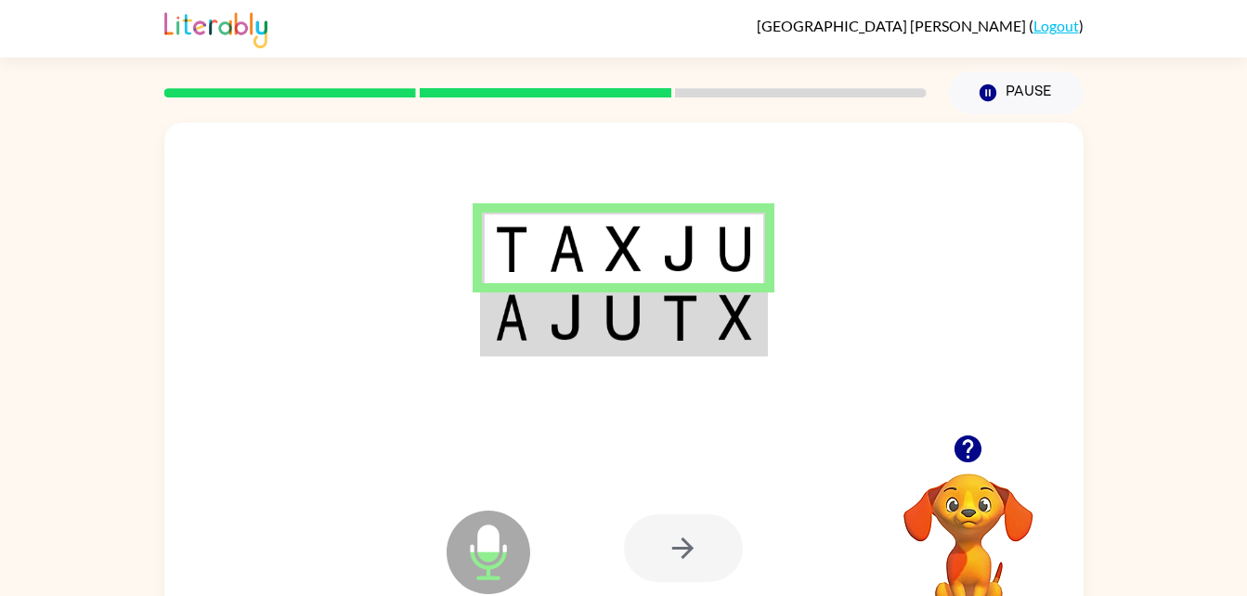
click at [730, 347] on td at bounding box center [737, 319] width 57 height 72
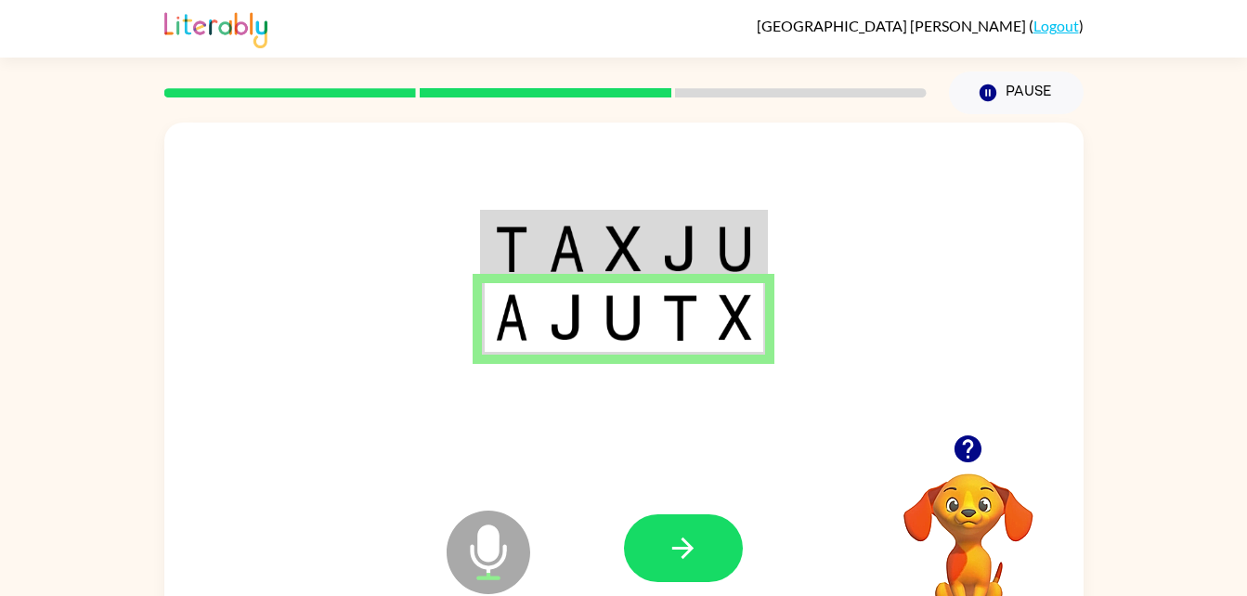
click at [740, 237] on img at bounding box center [735, 249] width 33 height 46
click at [730, 218] on td at bounding box center [737, 249] width 57 height 72
click at [729, 564] on button "button" at bounding box center [683, 548] width 119 height 68
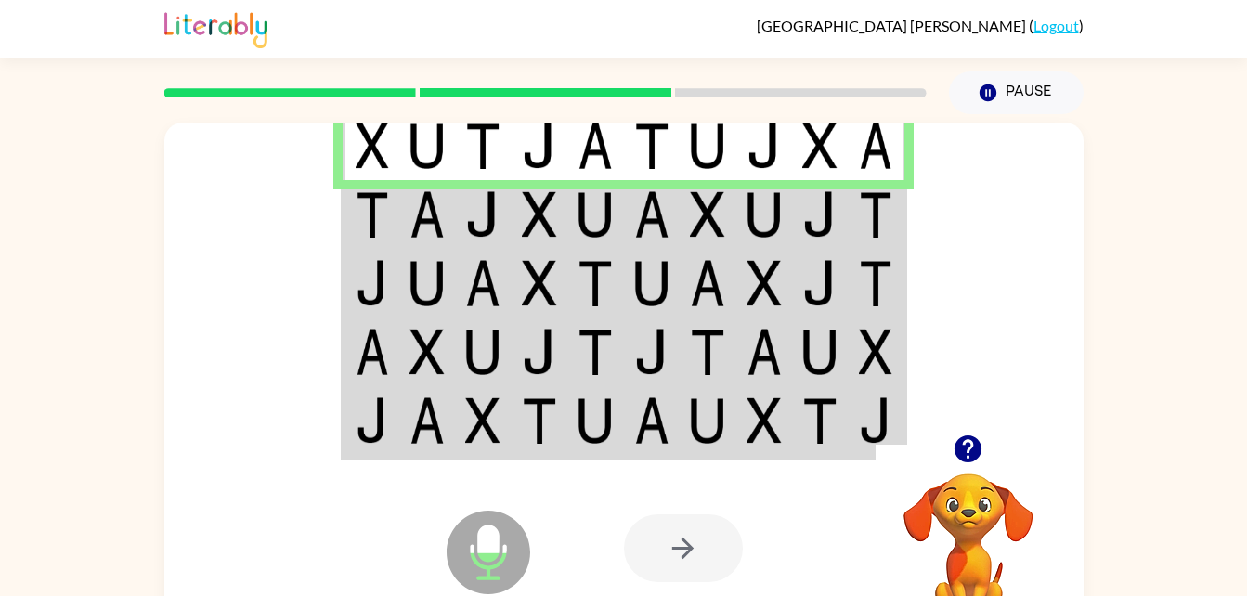
click at [571, 193] on td at bounding box center [595, 214] width 57 height 69
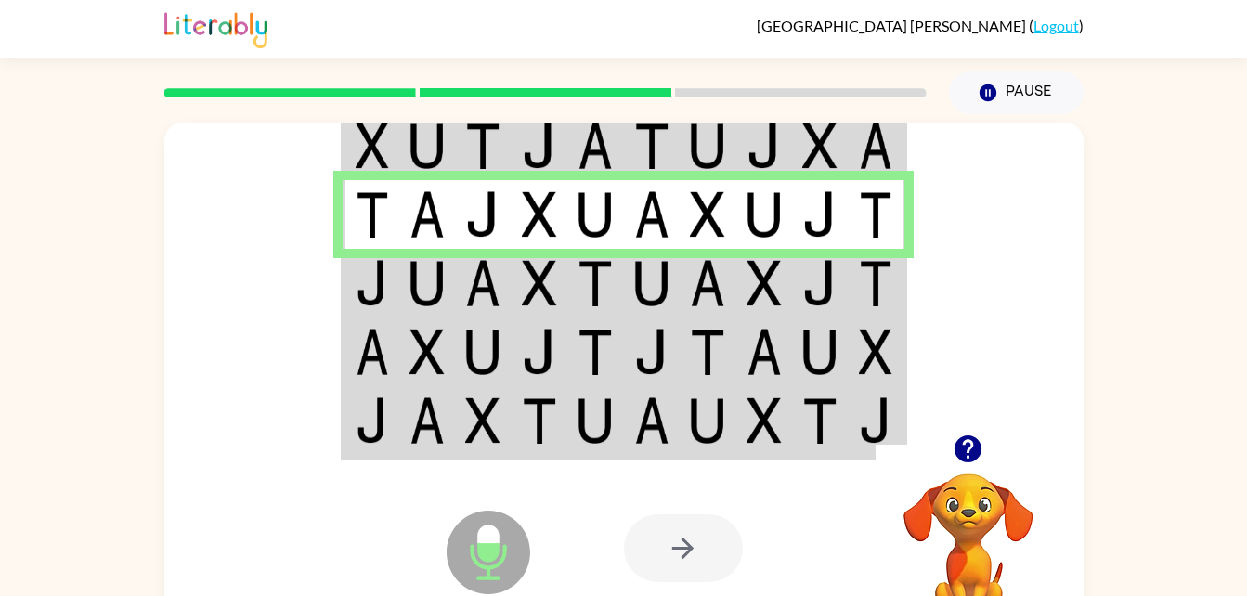
click at [654, 289] on img at bounding box center [651, 283] width 35 height 46
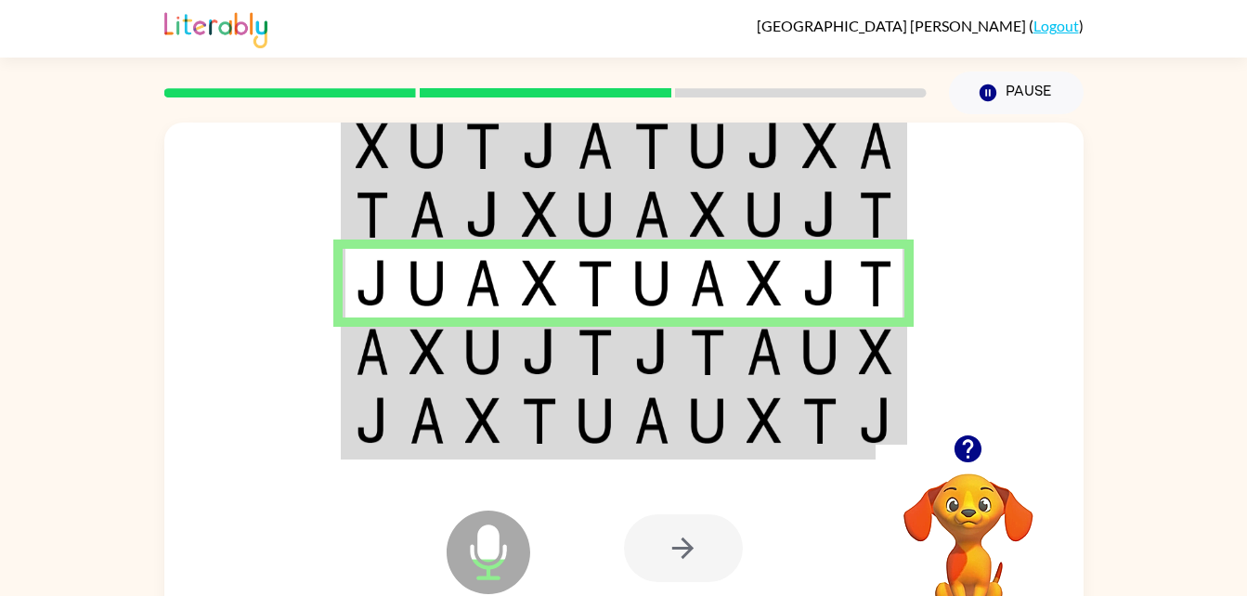
click at [658, 345] on img at bounding box center [651, 352] width 35 height 46
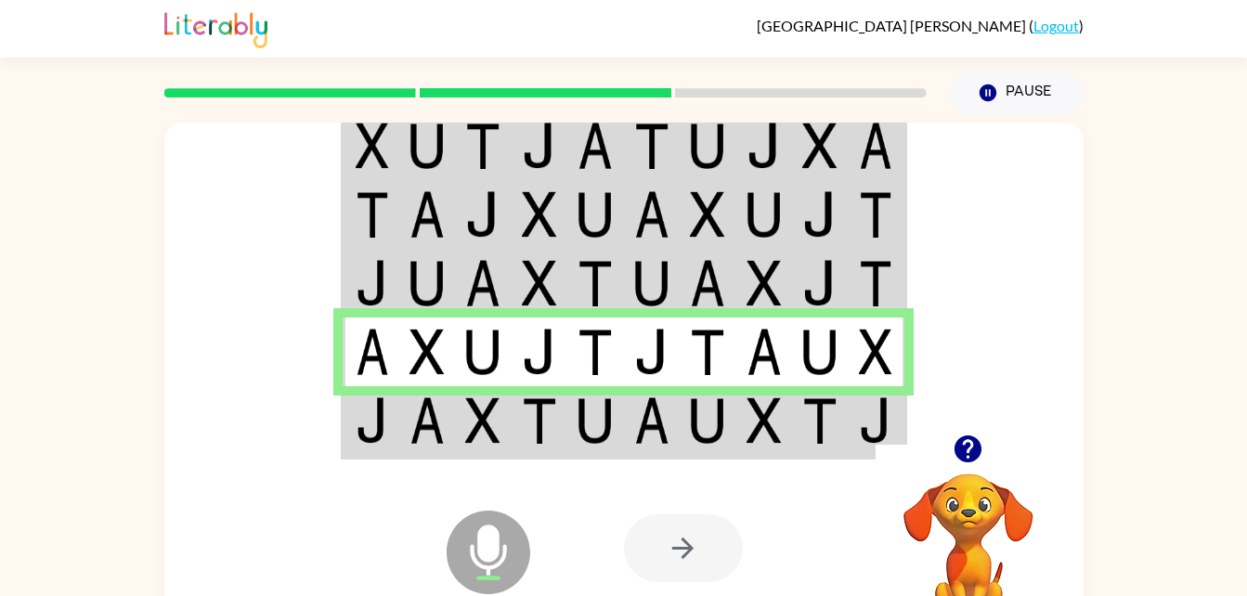
click at [662, 431] on img at bounding box center [651, 420] width 35 height 46
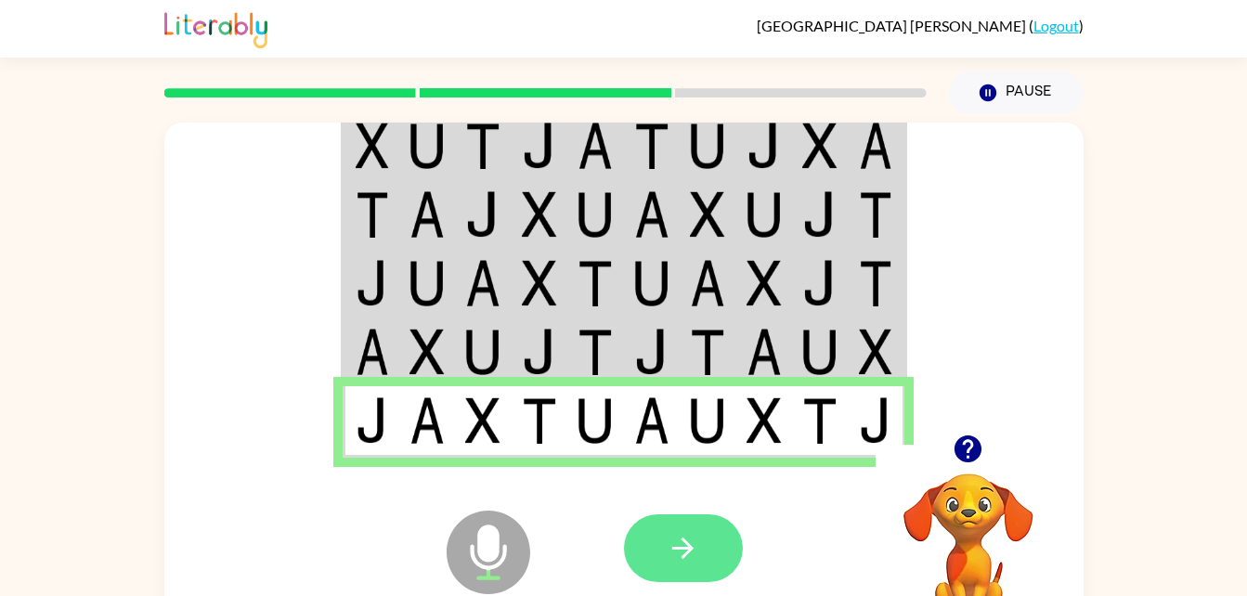
click at [701, 540] on button "button" at bounding box center [683, 548] width 119 height 68
